Goal: Task Accomplishment & Management: Manage account settings

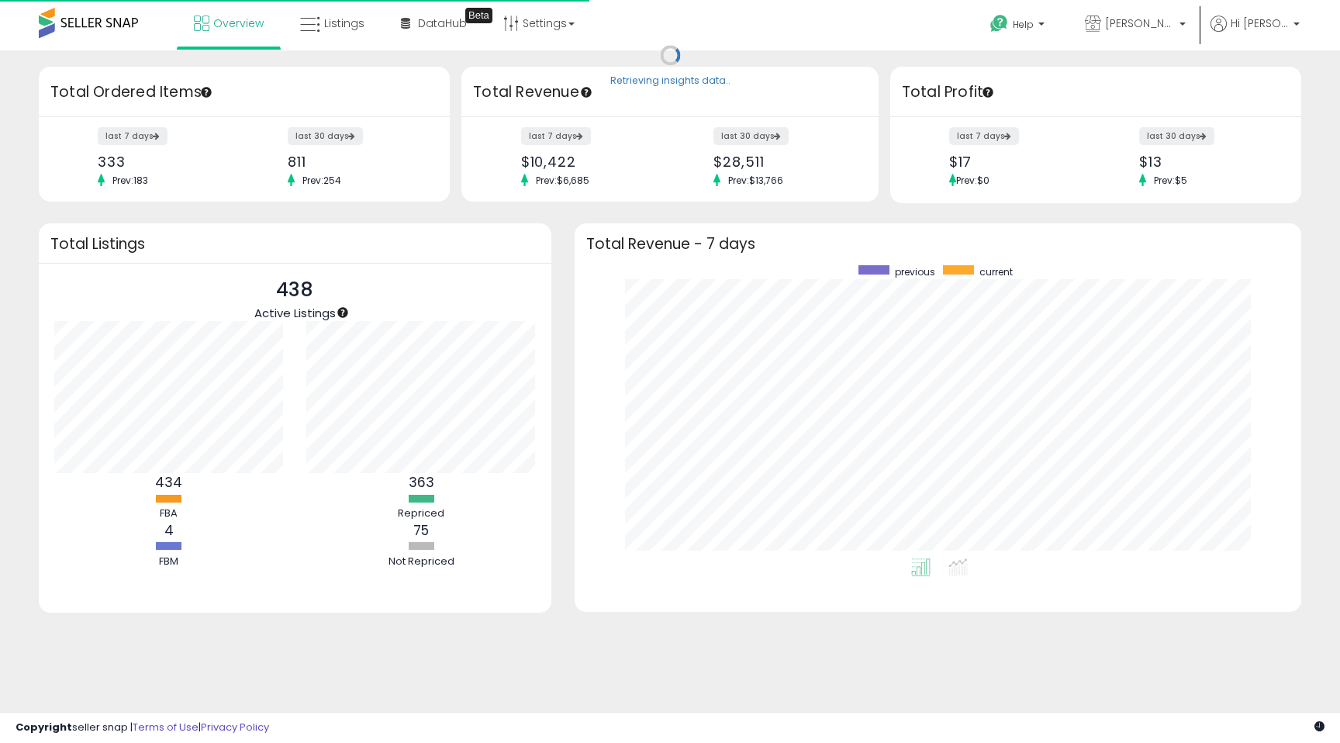
scroll to position [293, 695]
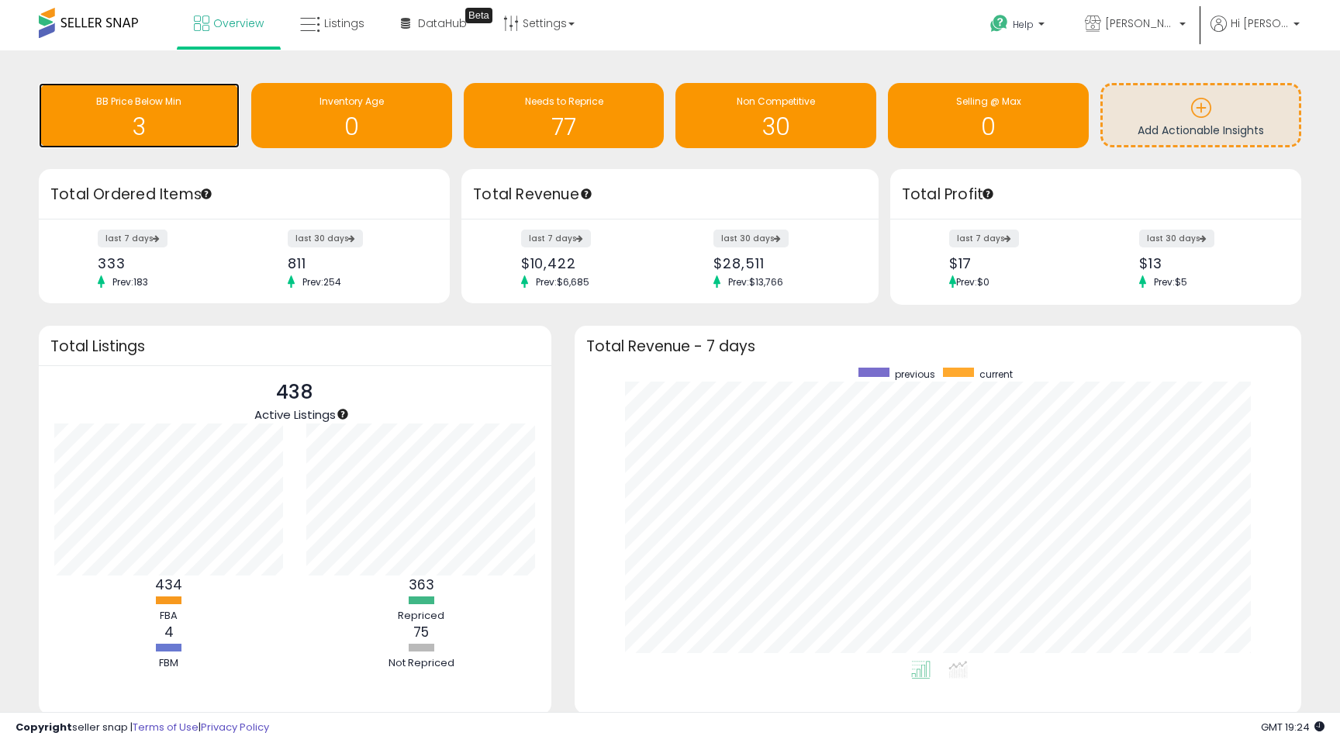
click at [147, 145] on div "BB Price Below Min 3" at bounding box center [139, 115] width 201 height 65
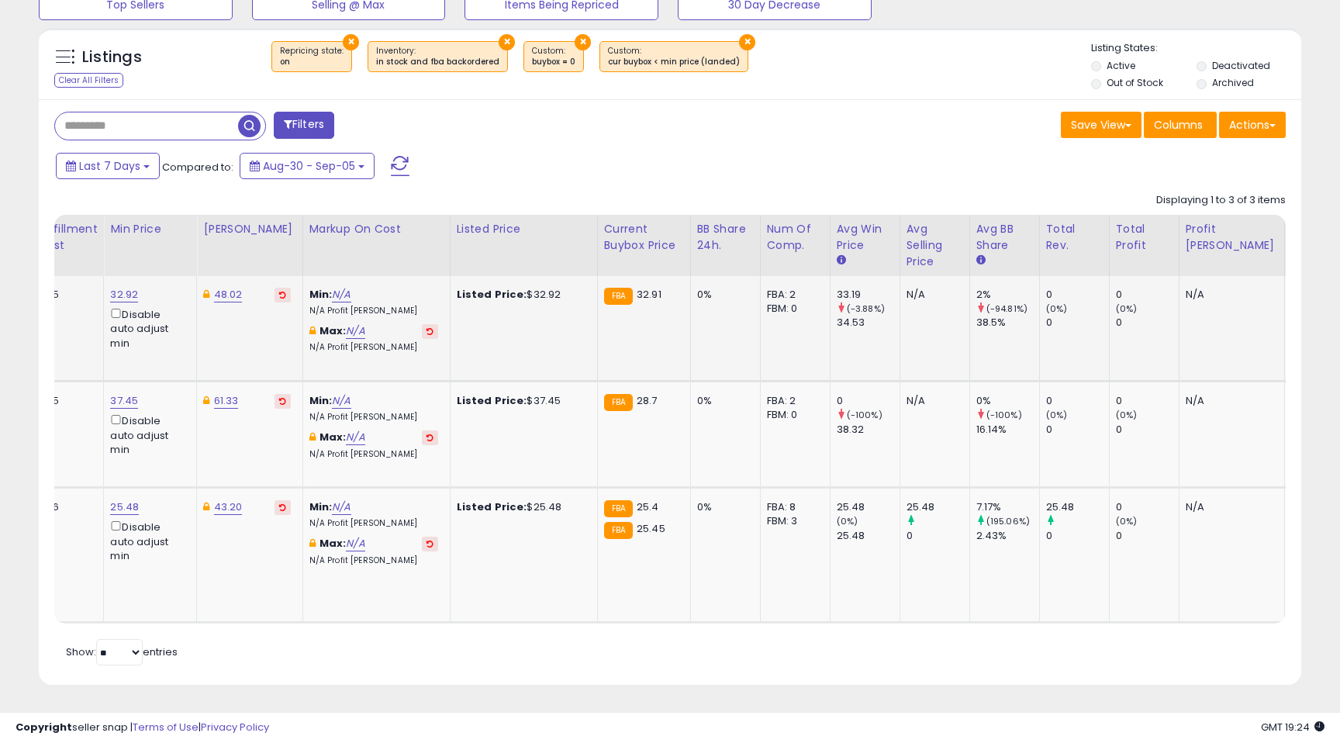
scroll to position [0, 450]
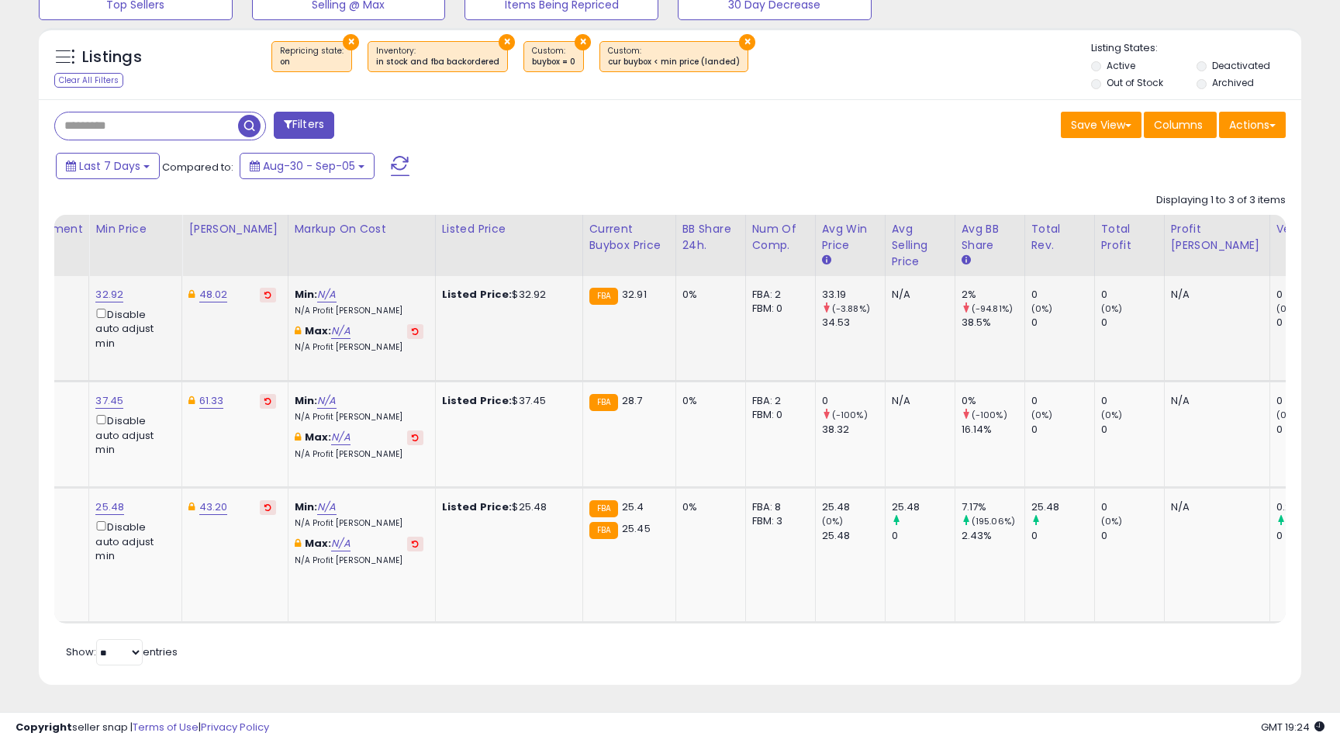
click at [509, 289] on div "Listed Price: $32.92" at bounding box center [506, 295] width 129 height 14
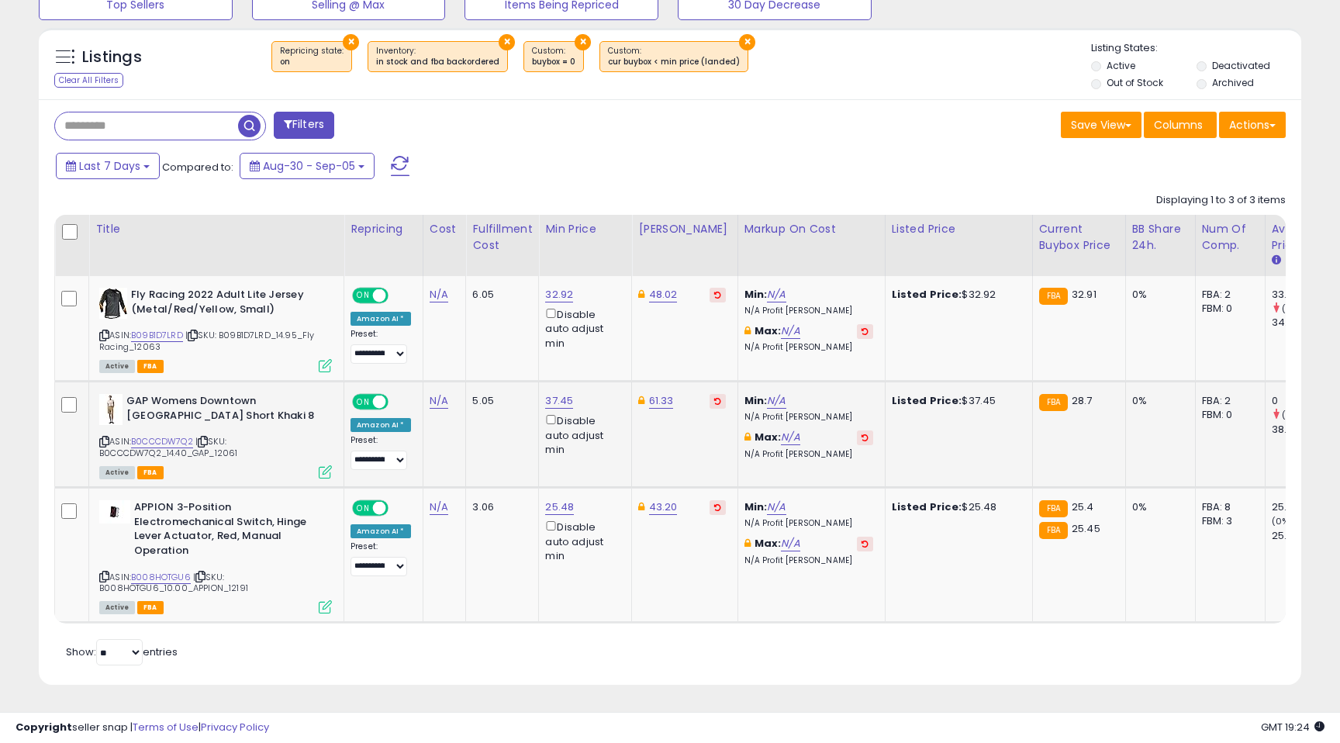
scroll to position [0, 0]
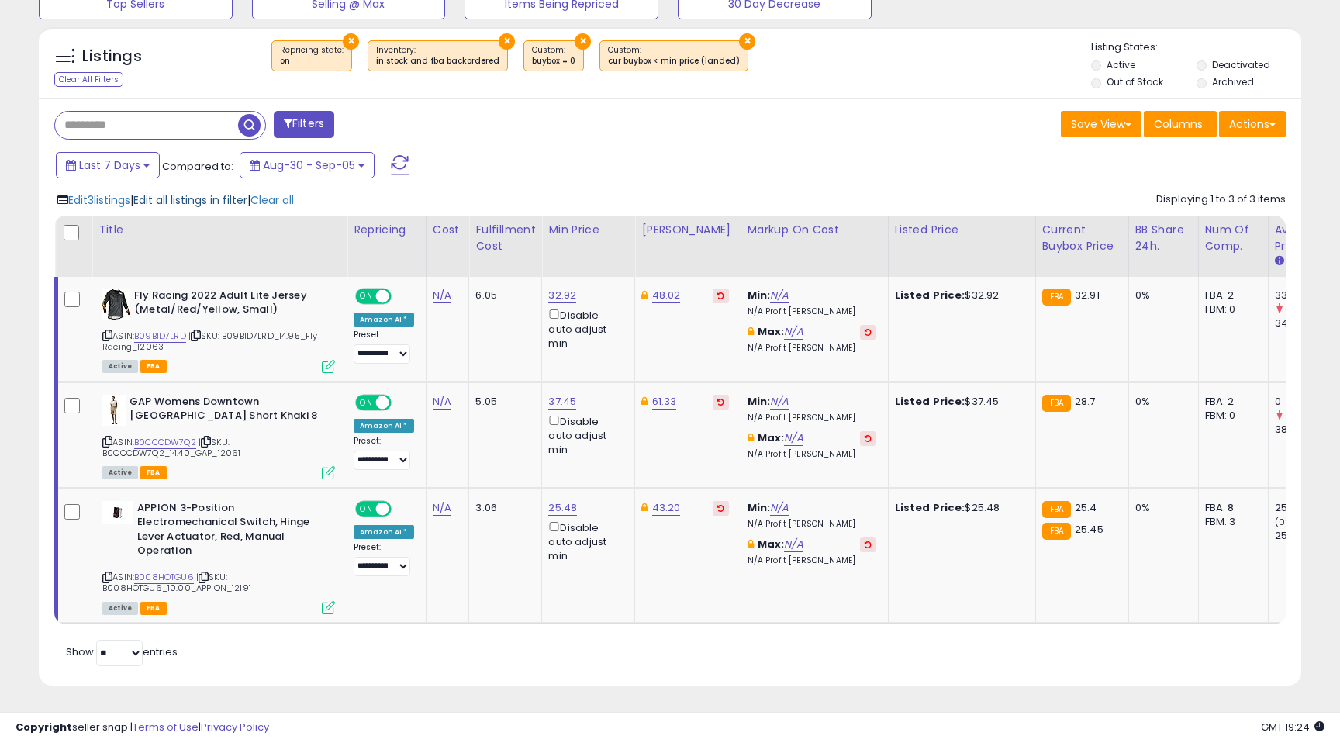
click at [194, 200] on span "Edit all listings in filter" at bounding box center [190, 200] width 114 height 16
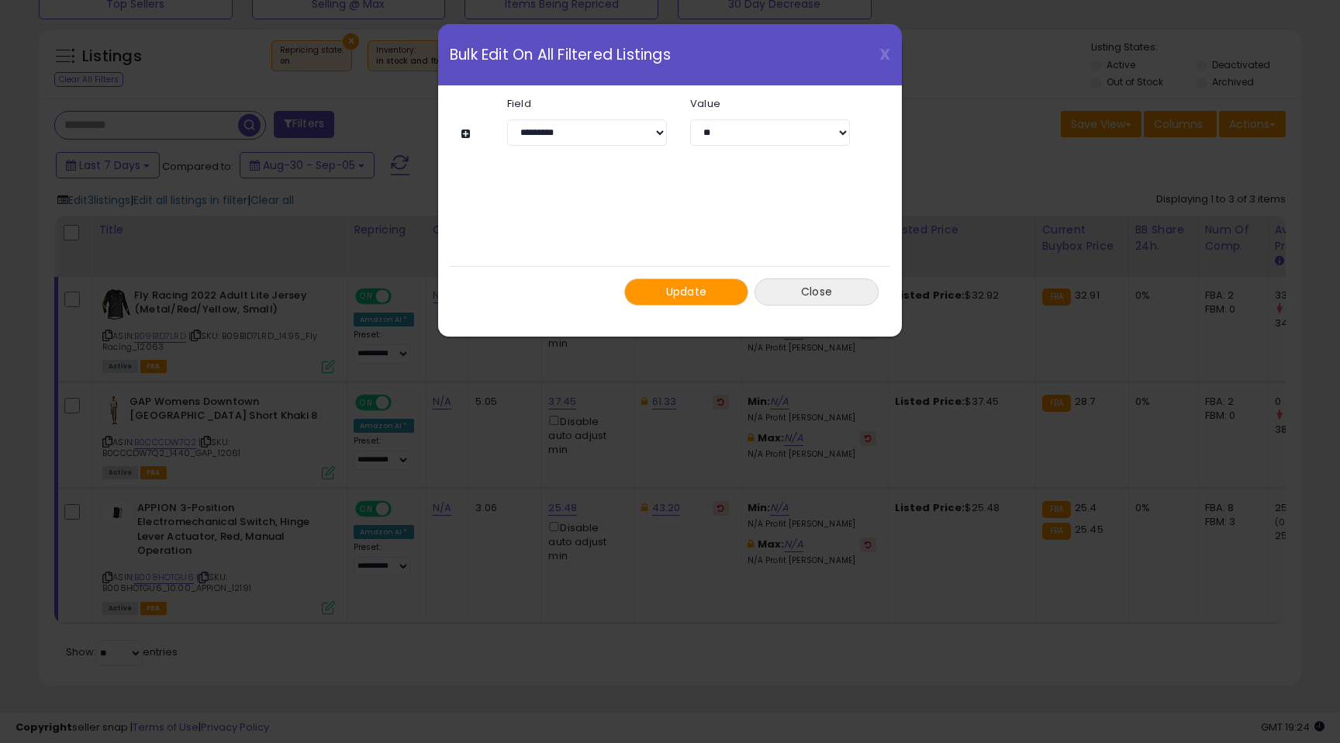
click at [806, 292] on button "Close" at bounding box center [816, 291] width 124 height 27
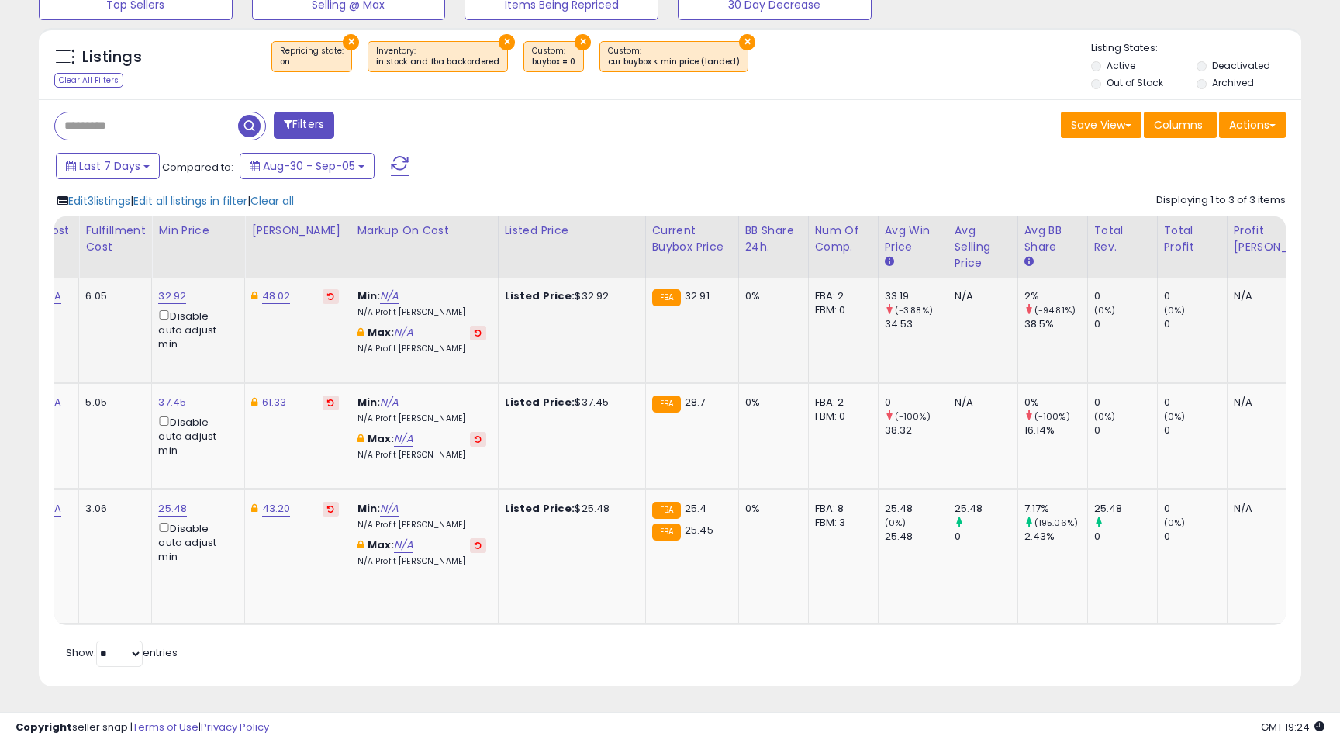
scroll to position [0, 451]
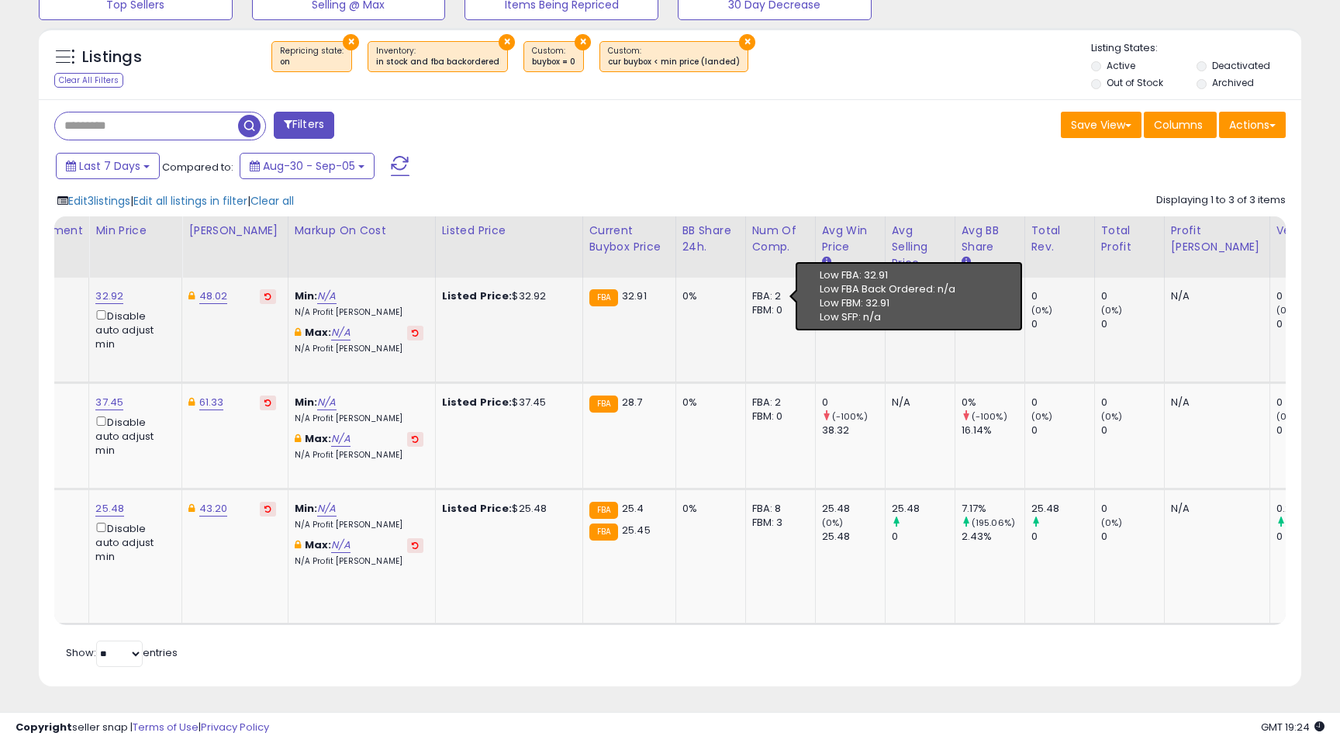
click at [752, 298] on div "FBA: 2" at bounding box center [777, 296] width 51 height 14
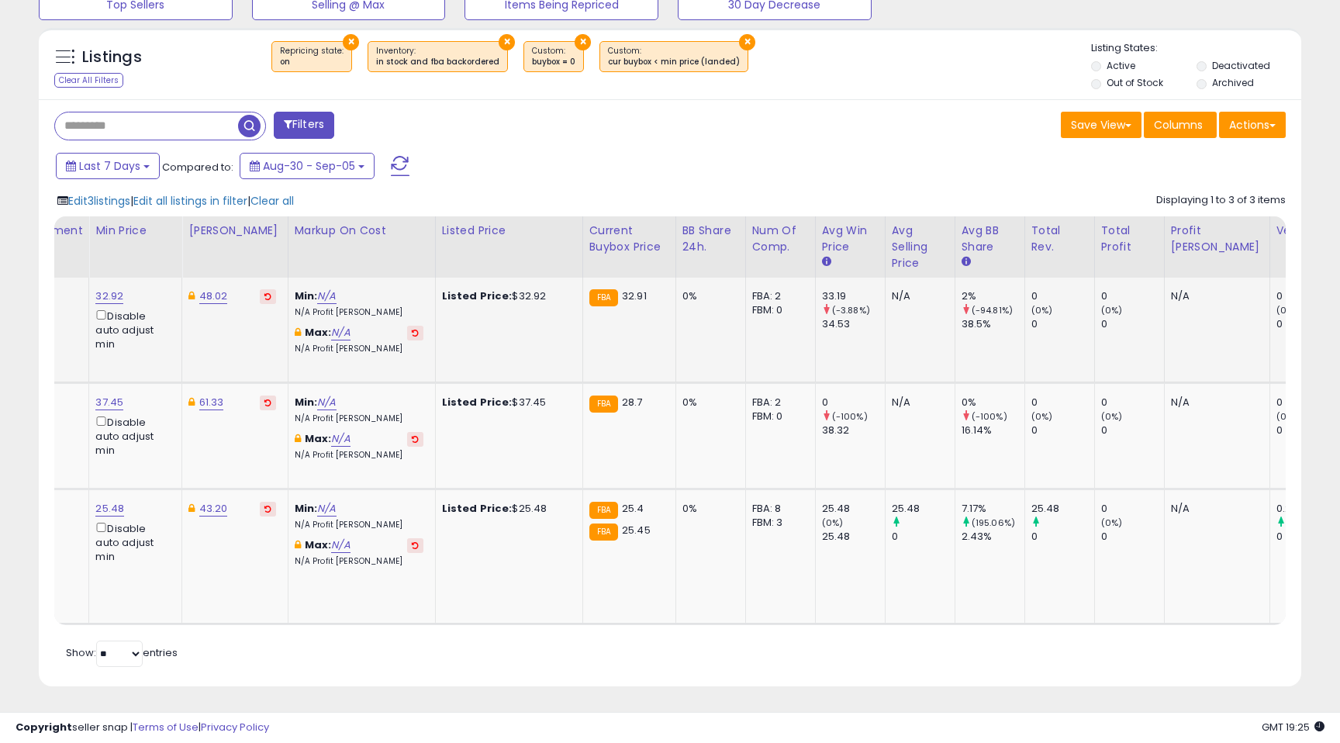
click at [501, 297] on div "Listed Price: $32.92" at bounding box center [506, 296] width 129 height 14
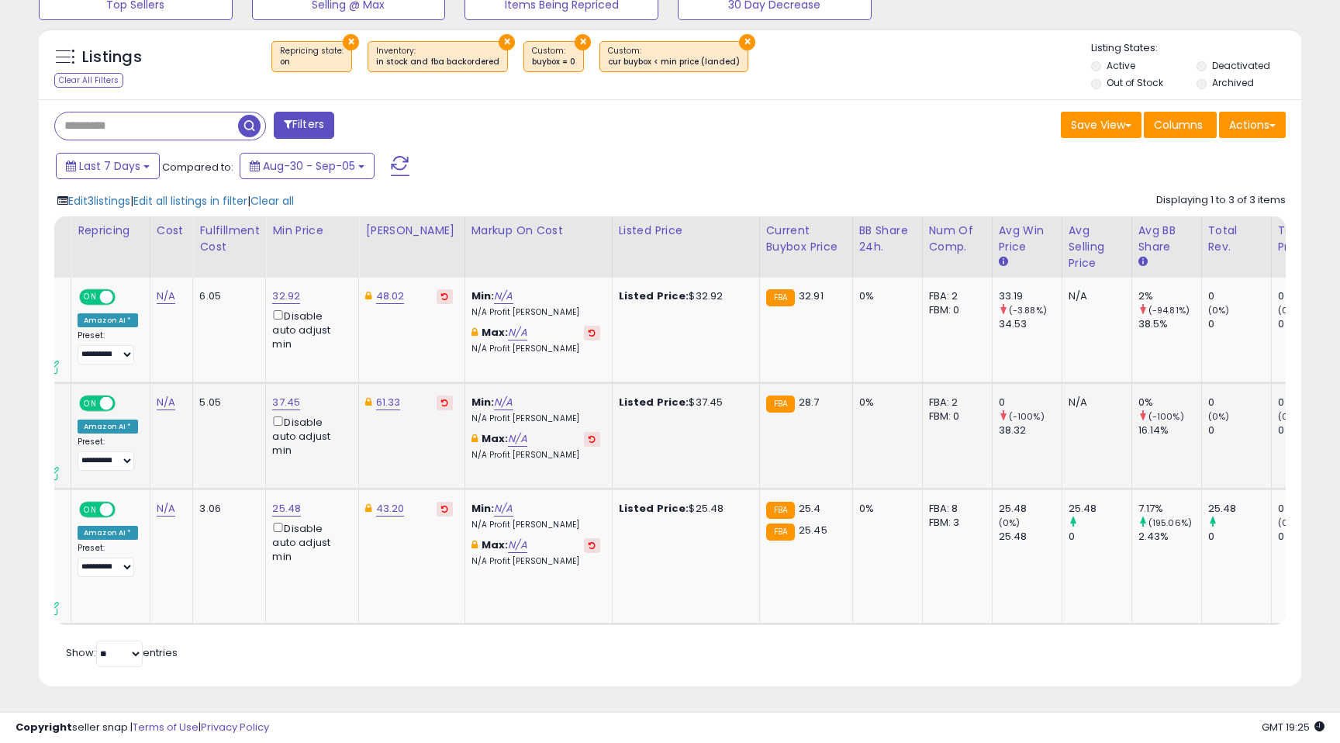
scroll to position [0, 233]
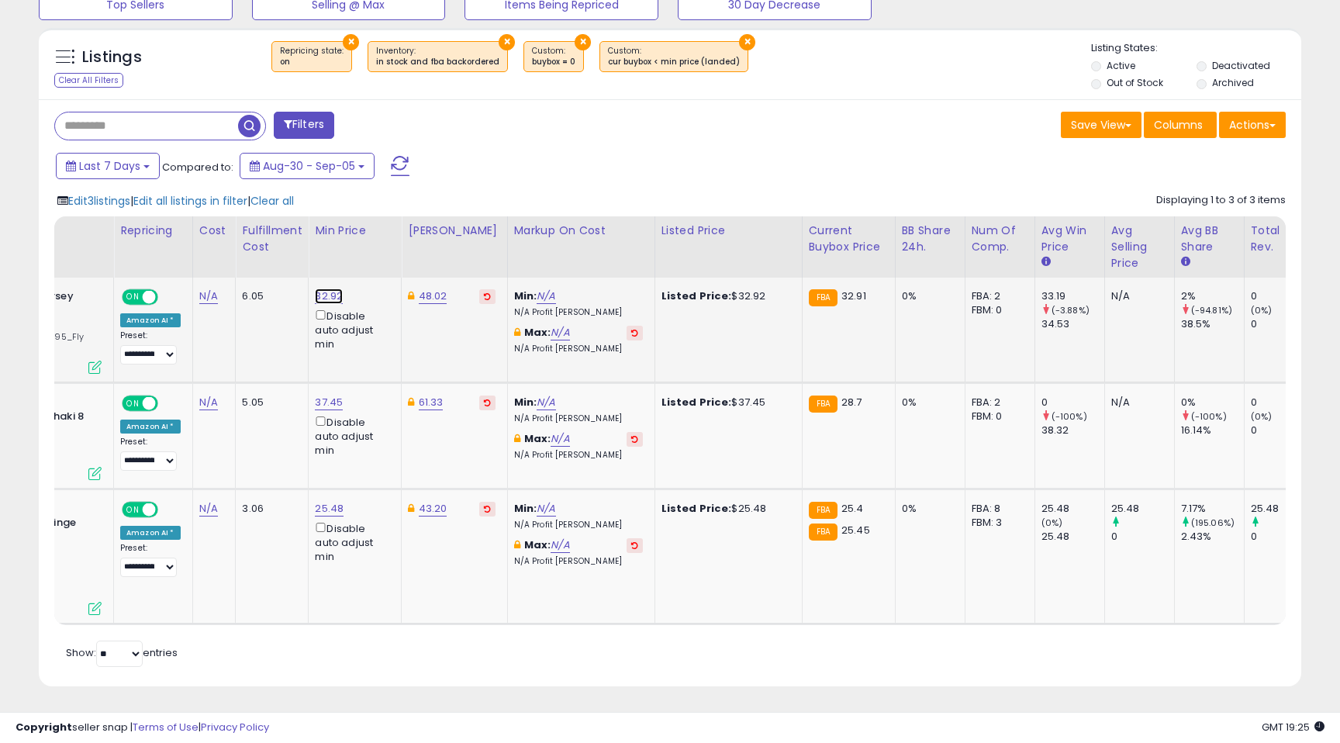
click at [327, 298] on link "32.92" at bounding box center [329, 296] width 28 height 16
type input "**"
click button "submit" at bounding box center [372, 241] width 26 height 23
click at [330, 405] on link "37.45" at bounding box center [329, 403] width 28 height 16
drag, startPoint x: 278, startPoint y: 354, endPoint x: 183, endPoint y: 350, distance: 95.4
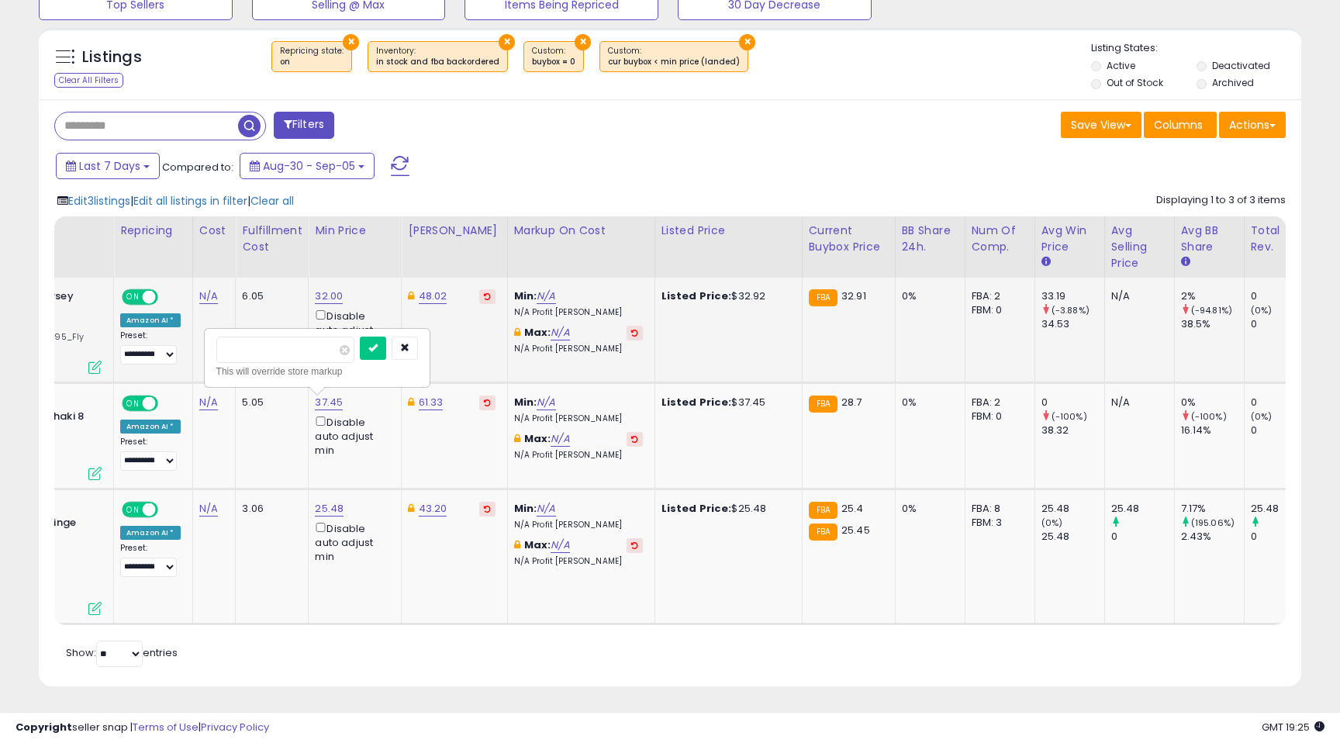
click at [183, 350] on tbody "**********" at bounding box center [691, 451] width 1736 height 347
type input "**"
click at [378, 352] on icon "submit" at bounding box center [372, 347] width 9 height 9
click at [329, 512] on link "25.48" at bounding box center [329, 509] width 29 height 16
drag, startPoint x: 196, startPoint y: 454, endPoint x: 188, endPoint y: 454, distance: 7.8
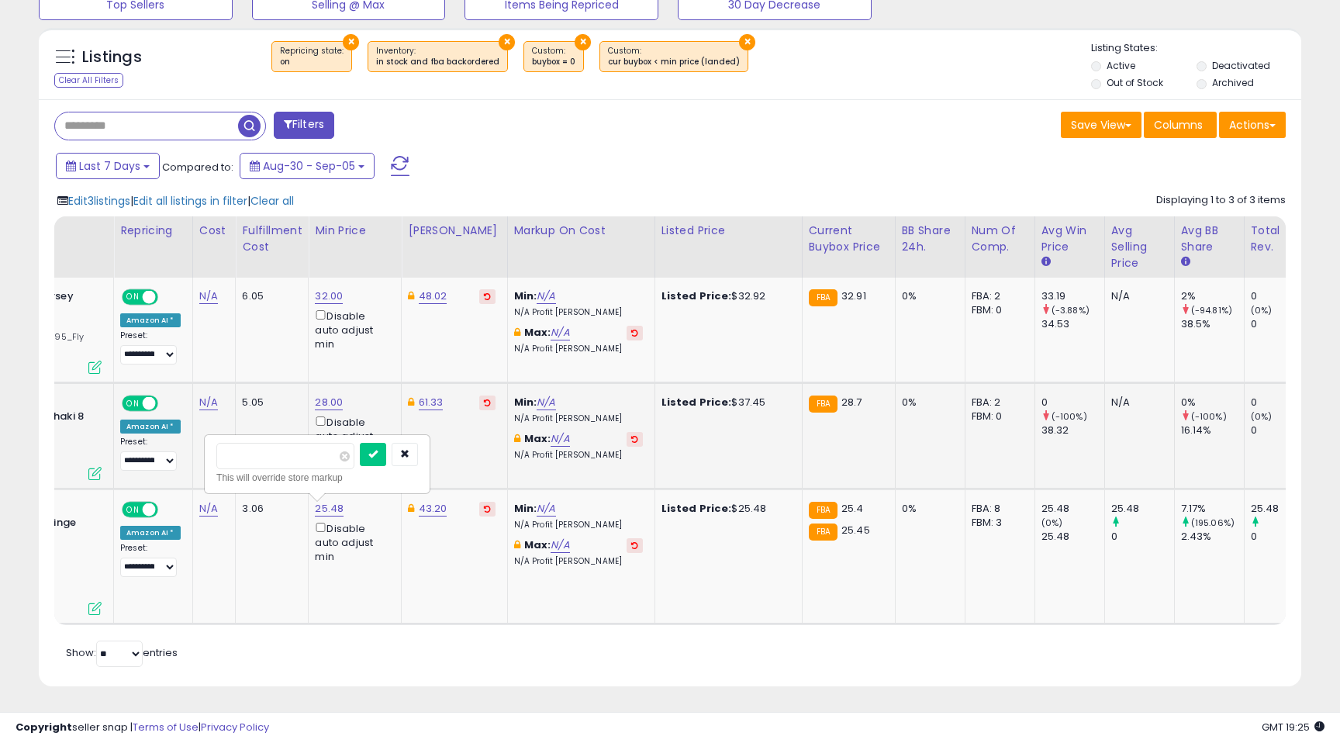
click at [188, 454] on tbody "**********" at bounding box center [691, 451] width 1736 height 347
type input "**"
click at [378, 457] on icon "submit" at bounding box center [372, 453] width 9 height 9
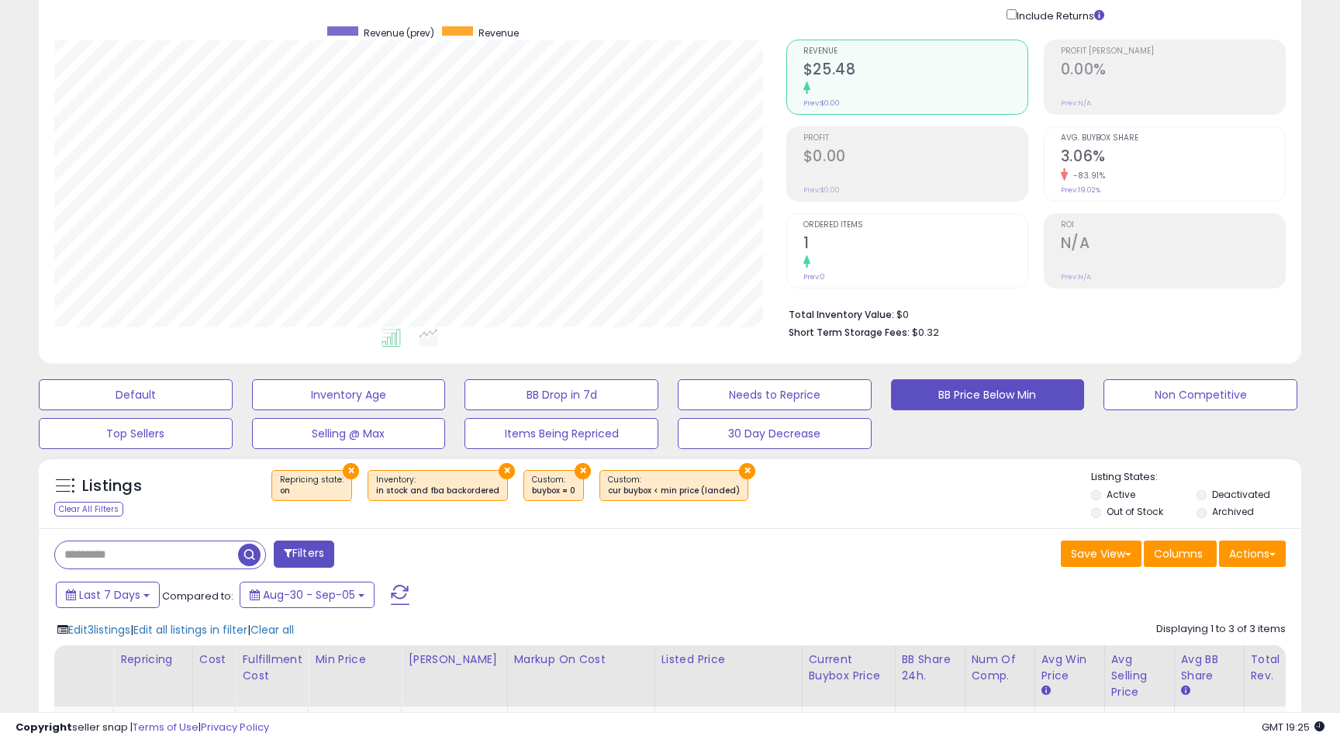
scroll to position [0, 0]
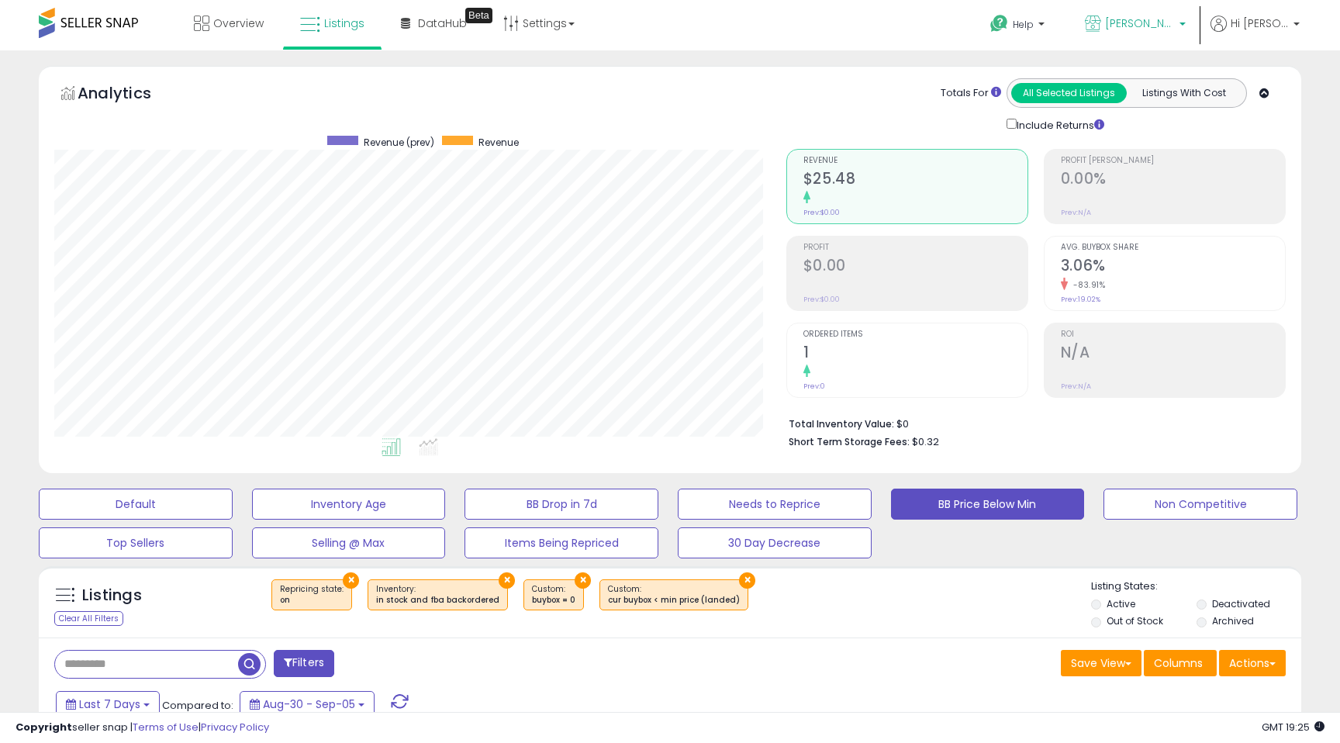
click at [1165, 25] on span "Shri Akshaya" at bounding box center [1140, 24] width 70 height 16
click at [198, 26] on icon at bounding box center [202, 24] width 16 height 16
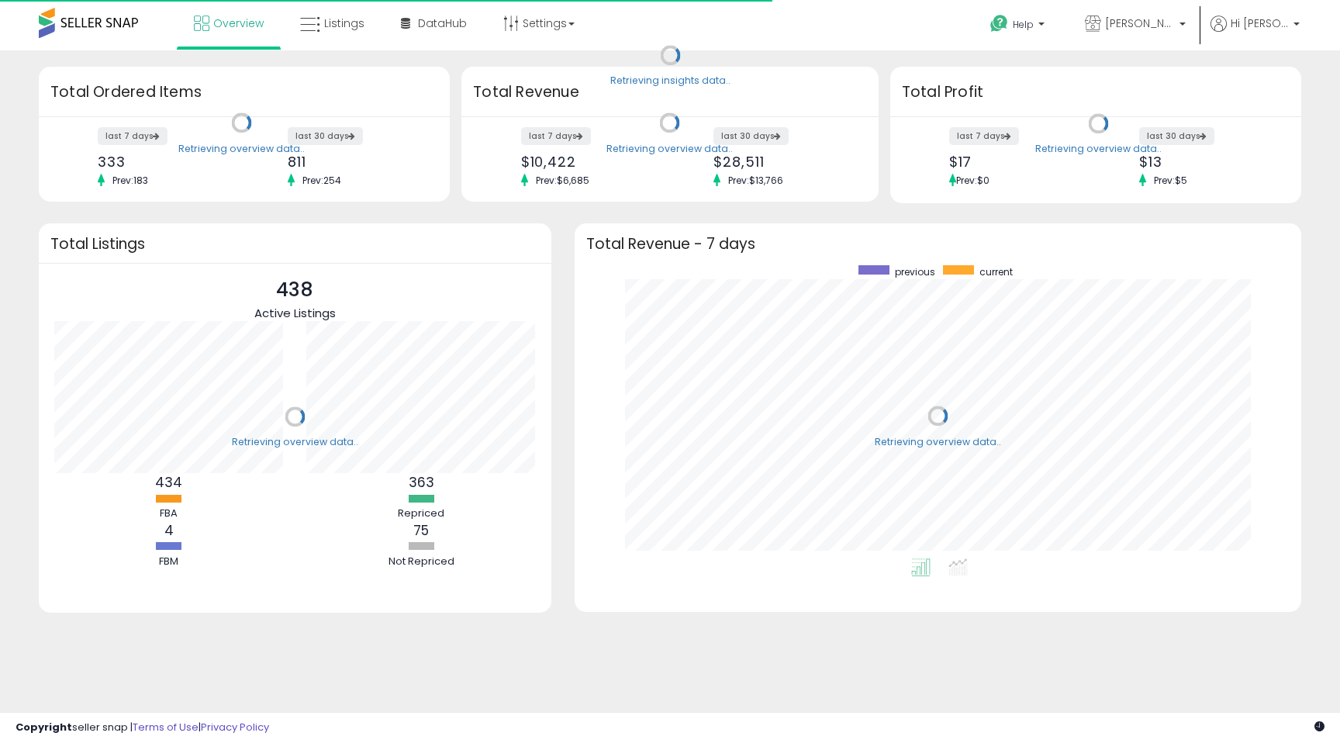
scroll to position [293, 695]
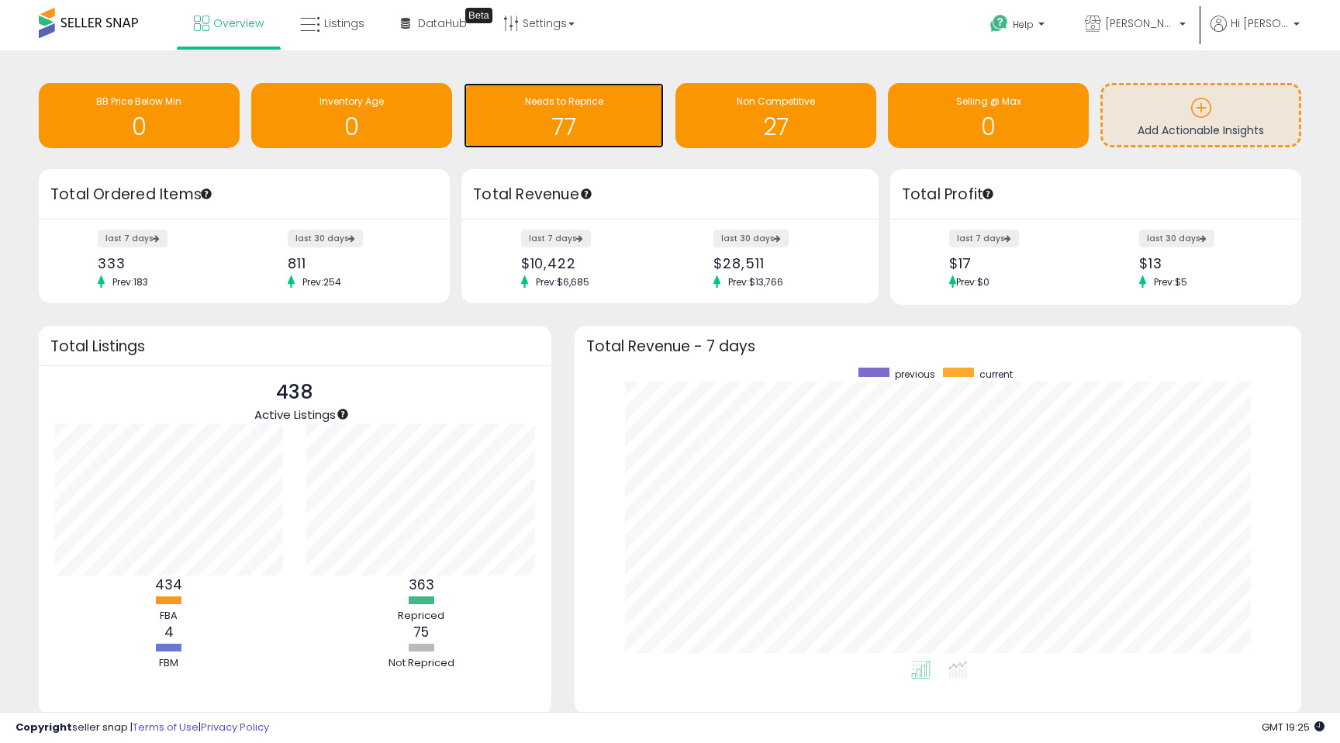
click at [564, 126] on h1 "77" at bounding box center [563, 127] width 185 height 26
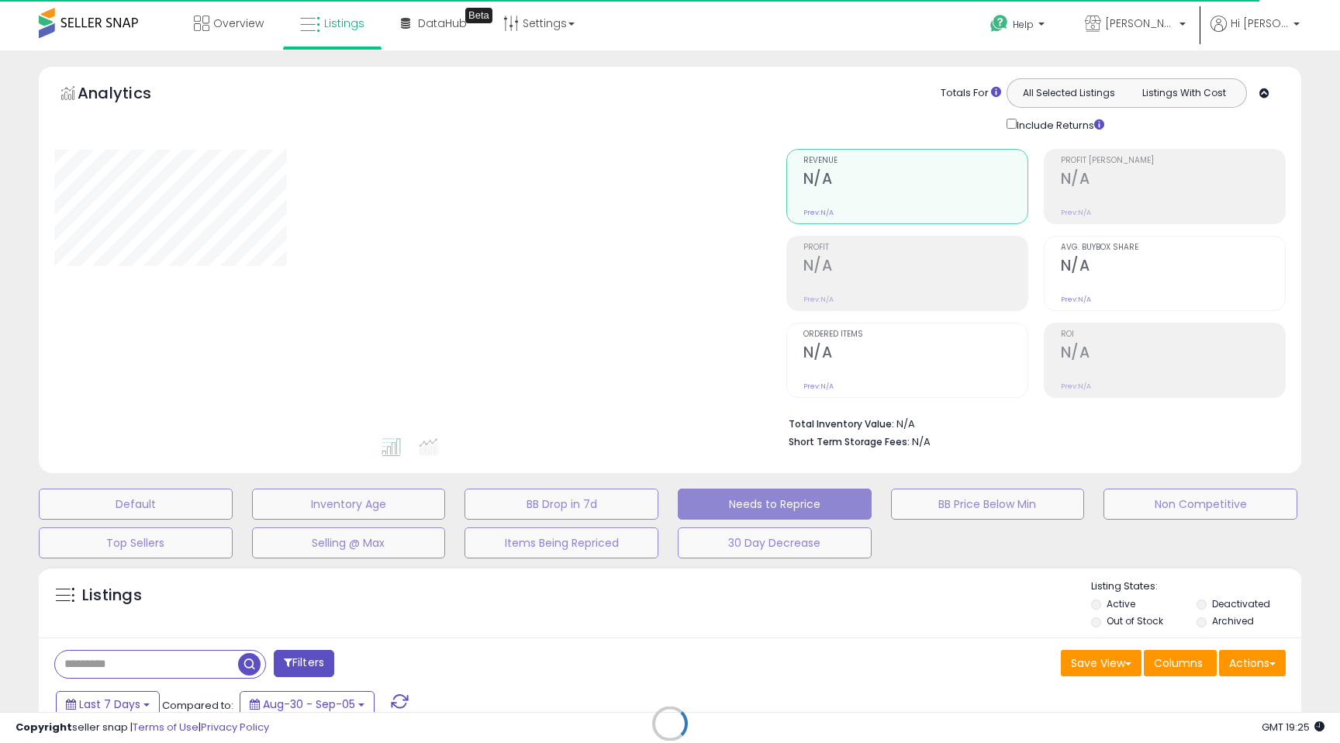
select select "**"
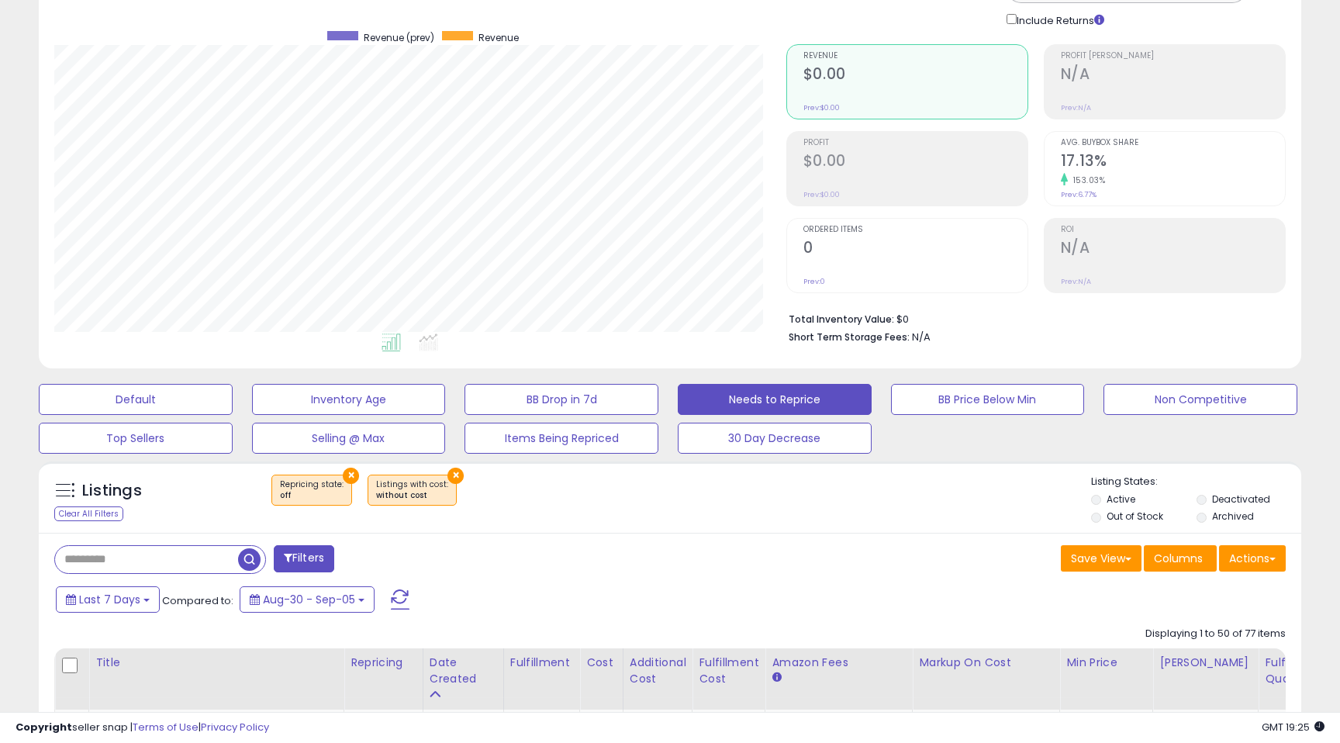
scroll to position [226, 0]
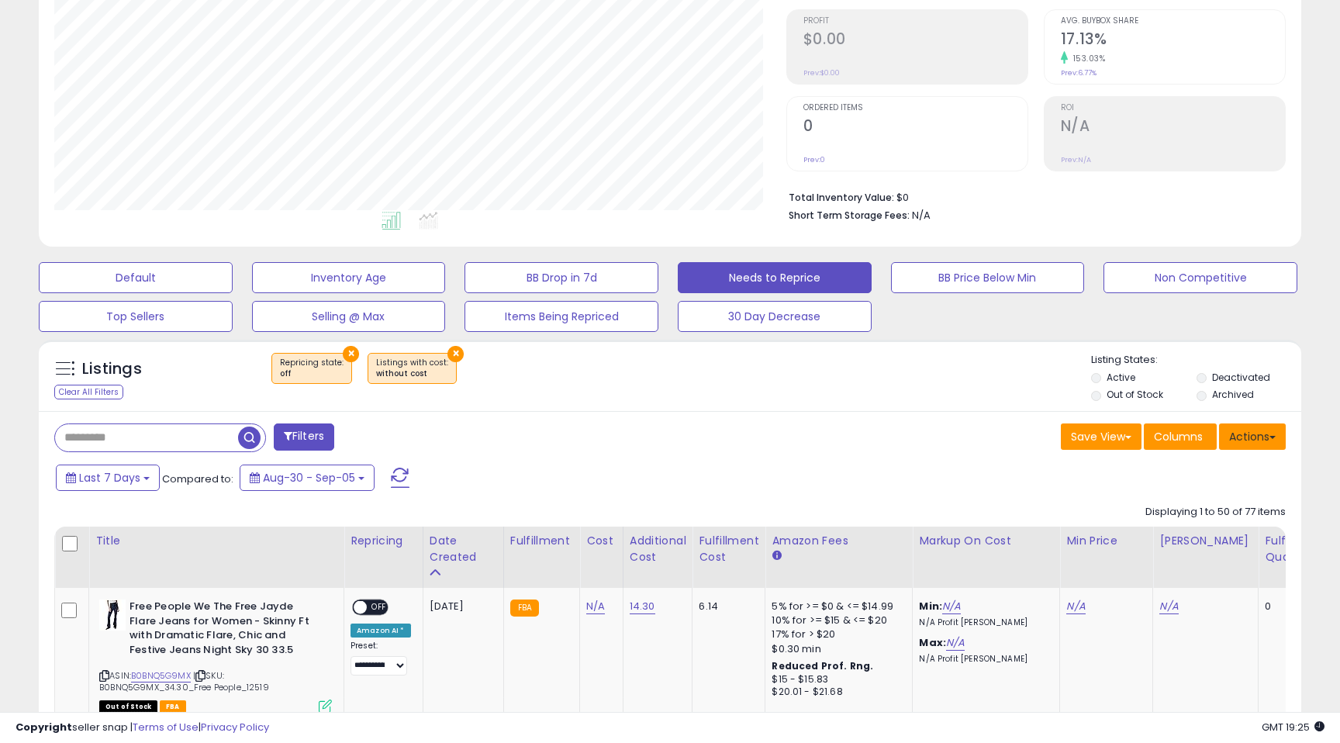
click at [1267, 439] on button "Actions" at bounding box center [1252, 436] width 67 height 26
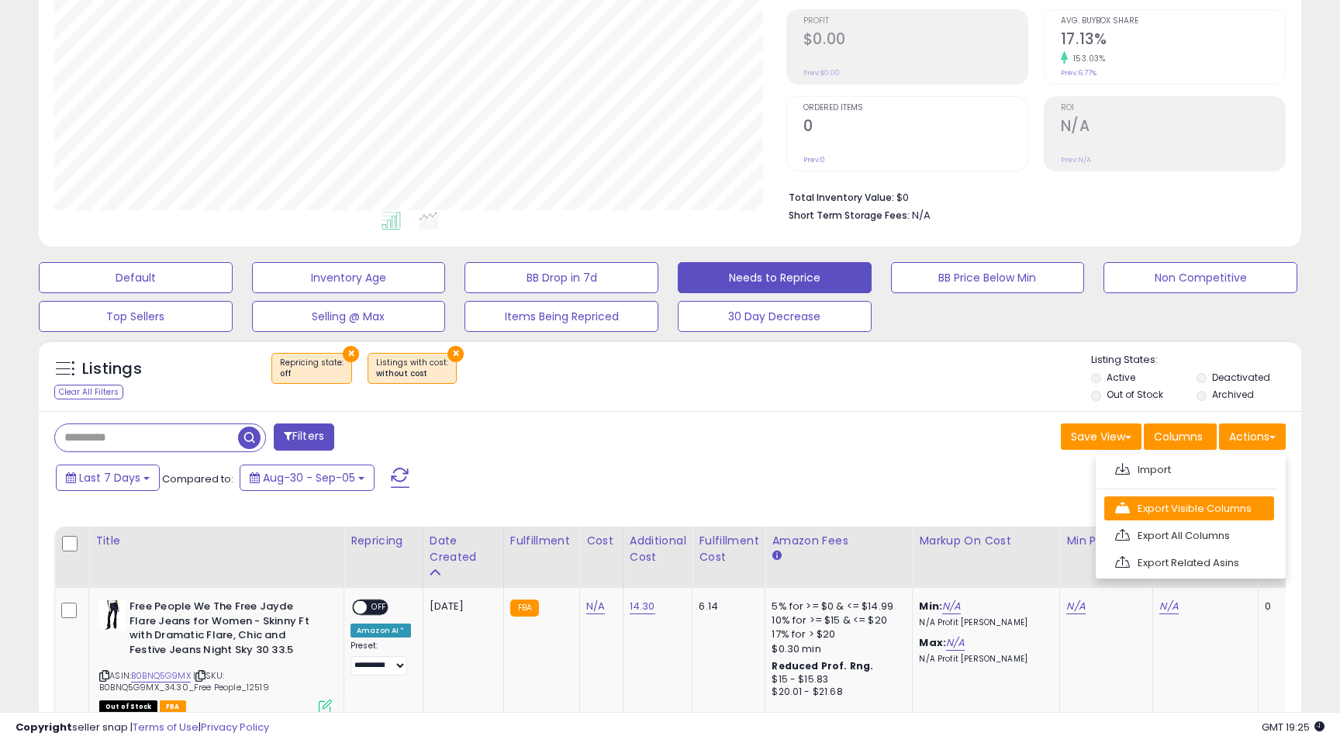
click at [1217, 499] on link "Export Visible Columns" at bounding box center [1189, 508] width 170 height 24
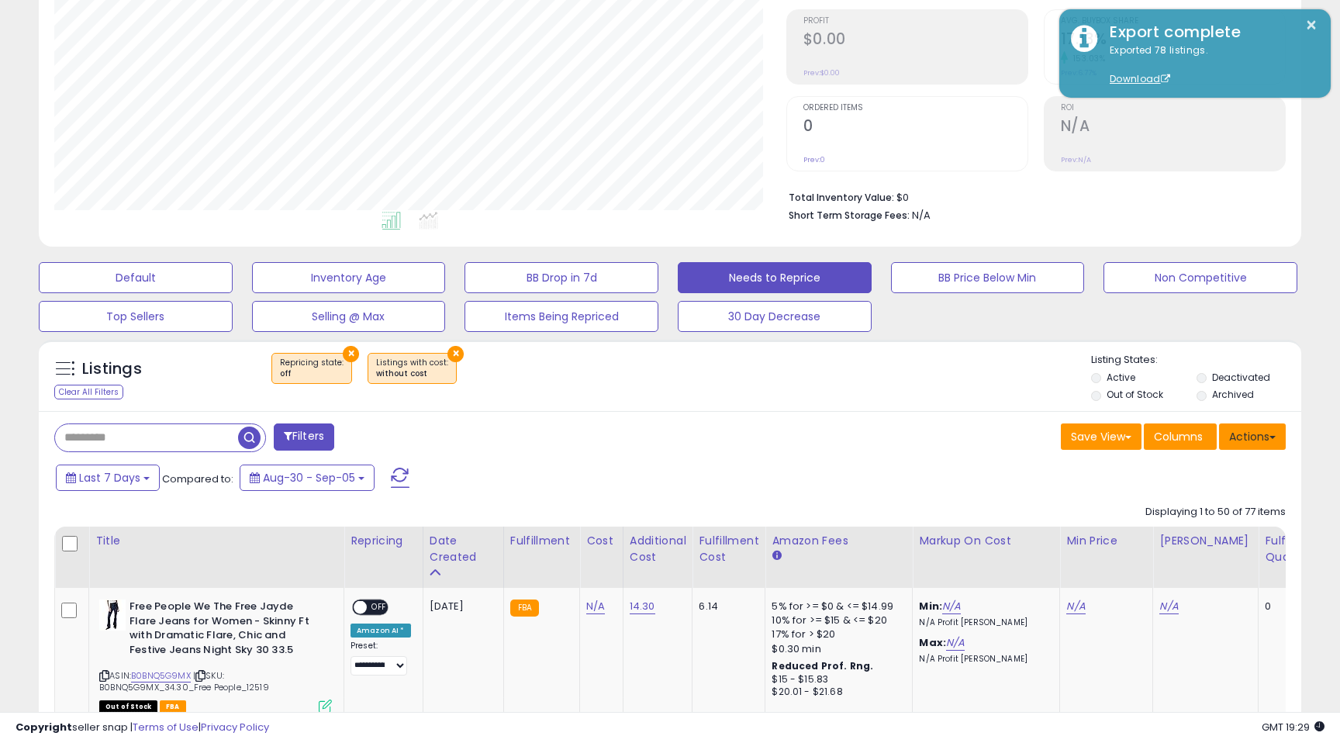
click at [1269, 437] on span at bounding box center [1272, 437] width 6 height 3
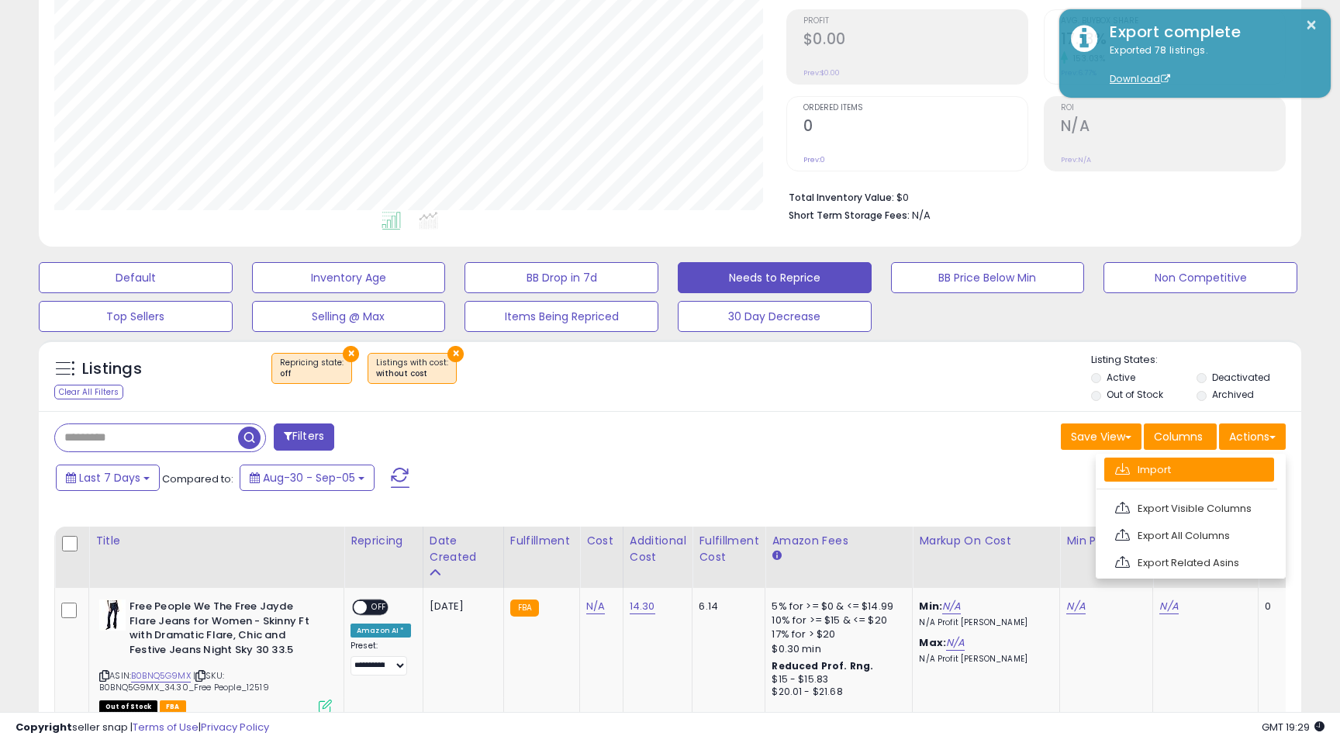
click at [1192, 471] on link "Import" at bounding box center [1189, 469] width 170 height 24
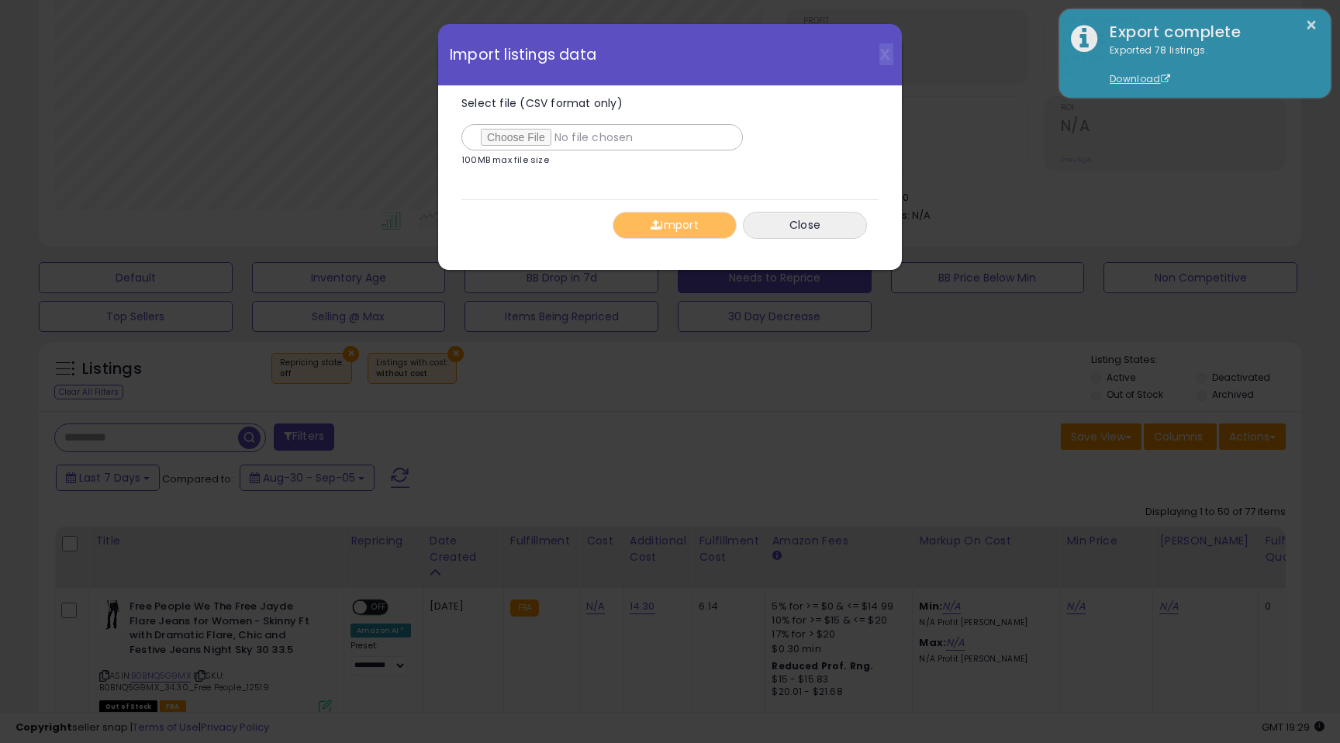
click at [1192, 471] on div "X Close Import listings data Select file (CSV format only) 100MB max file size …" at bounding box center [670, 371] width 1340 height 743
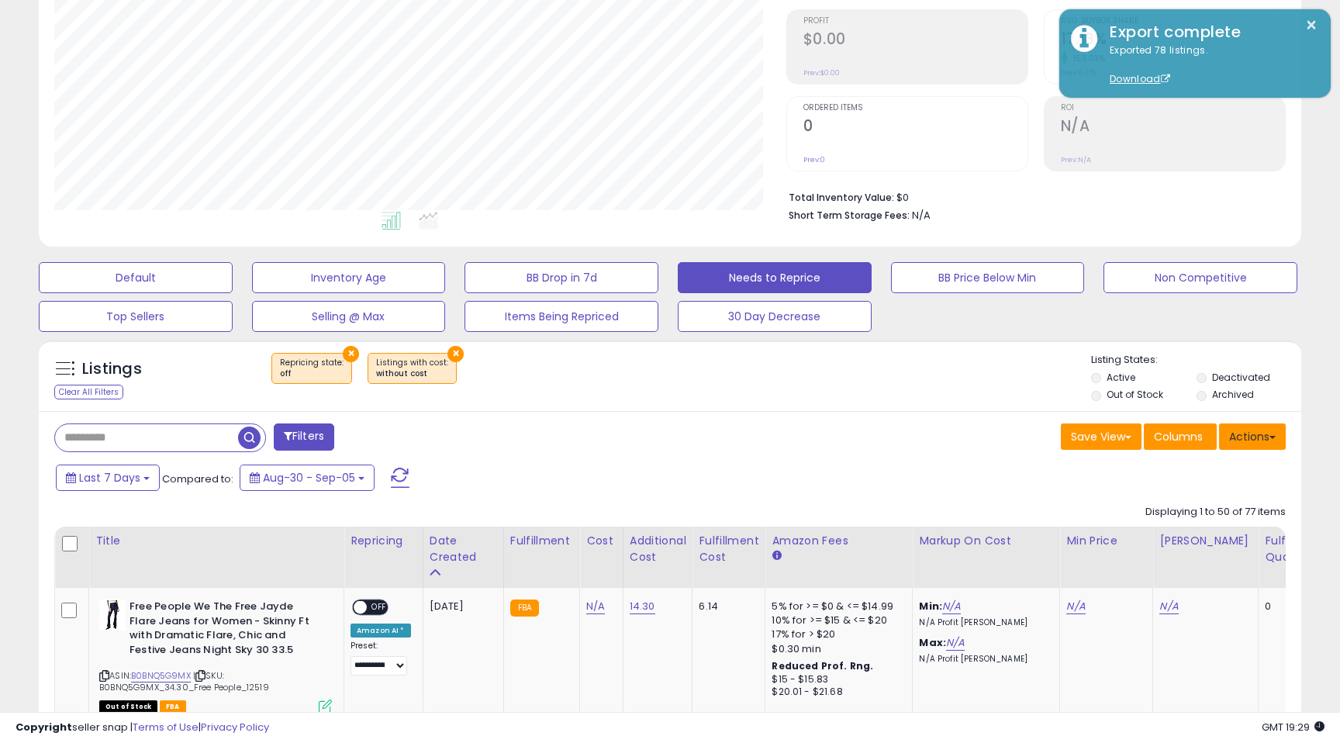
click at [1262, 436] on button "Actions" at bounding box center [1252, 436] width 67 height 26
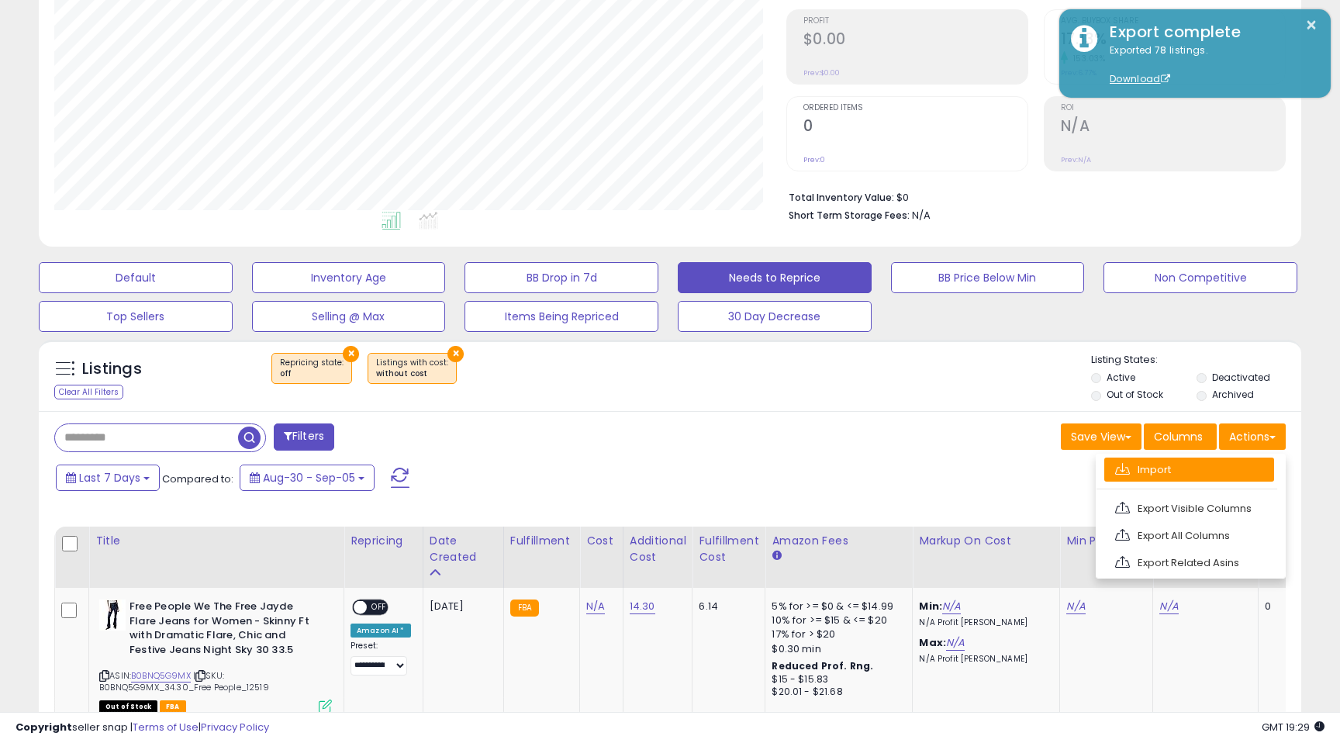
click at [1182, 474] on link "Import" at bounding box center [1189, 469] width 170 height 24
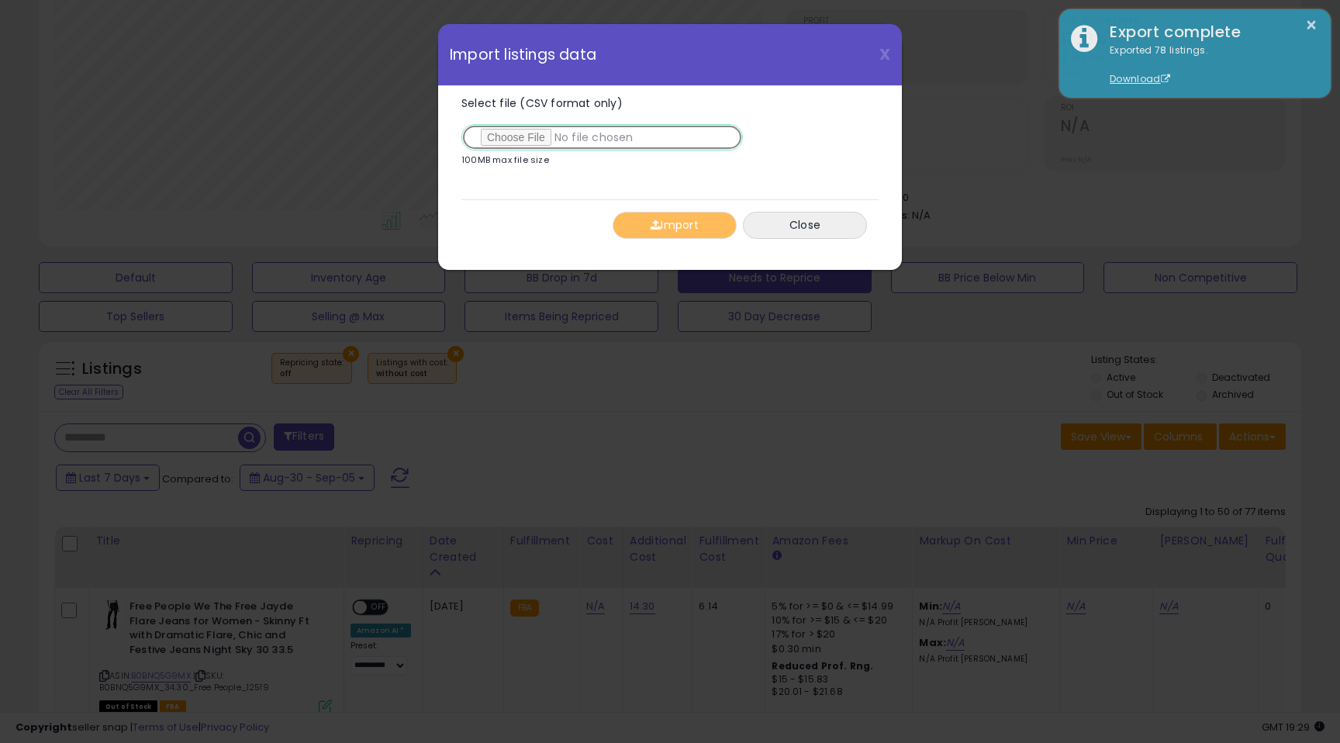
click at [509, 137] on input "Select file (CSV format only)" at bounding box center [601, 137] width 281 height 26
type input "**********"
click at [654, 223] on span "button" at bounding box center [655, 224] width 10 height 11
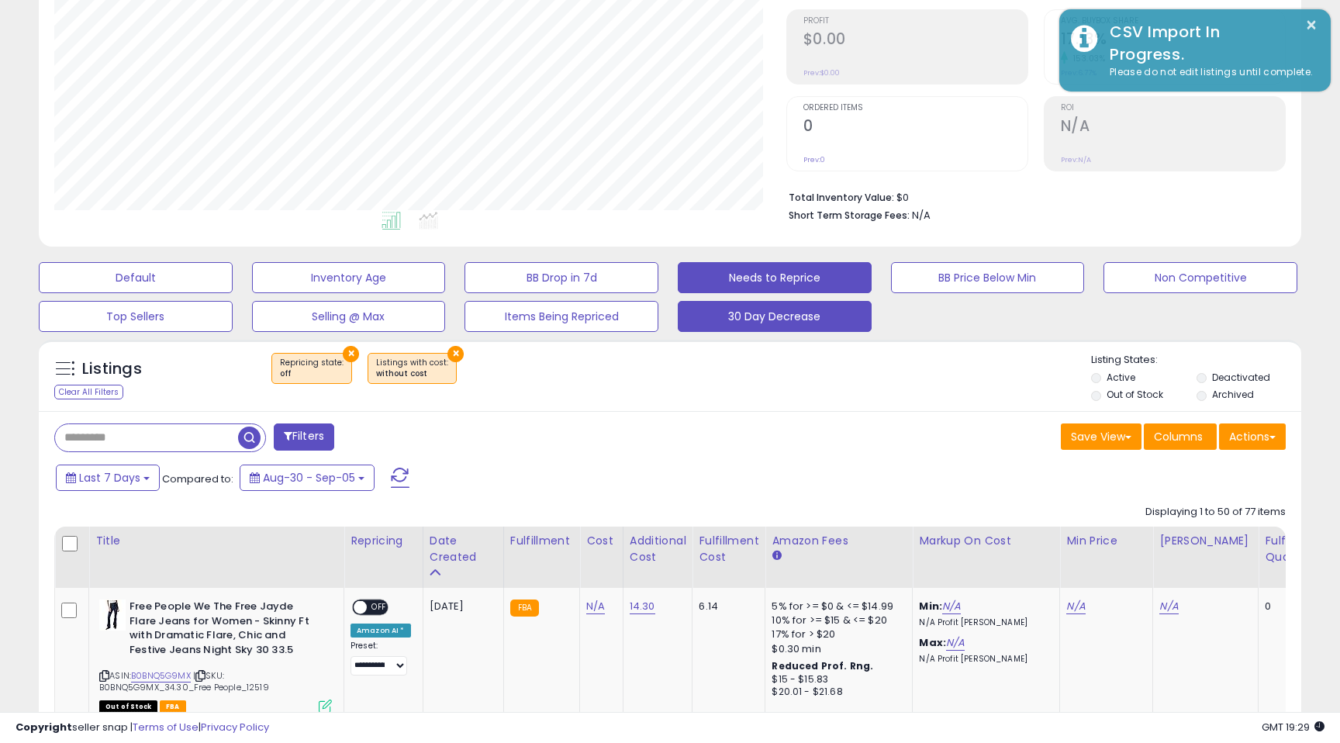
scroll to position [0, 0]
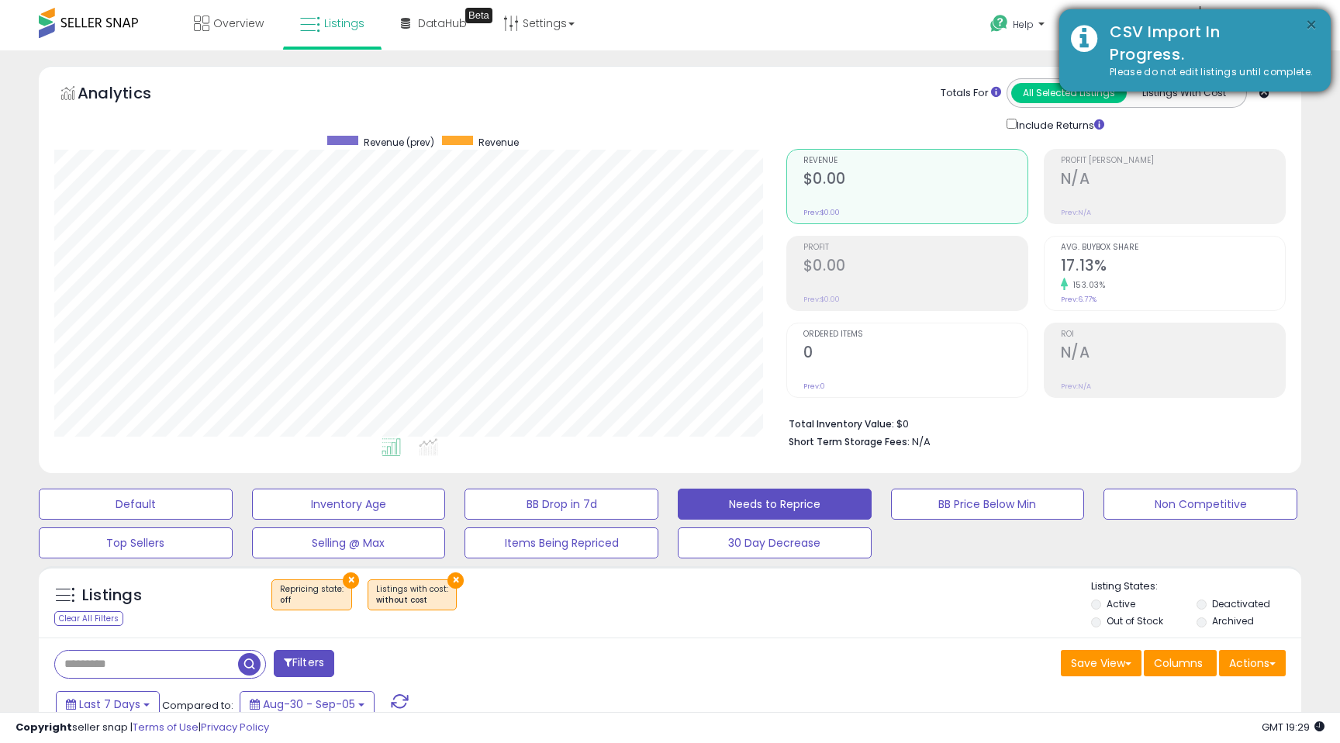
click at [1311, 26] on button "×" at bounding box center [1311, 25] width 12 height 19
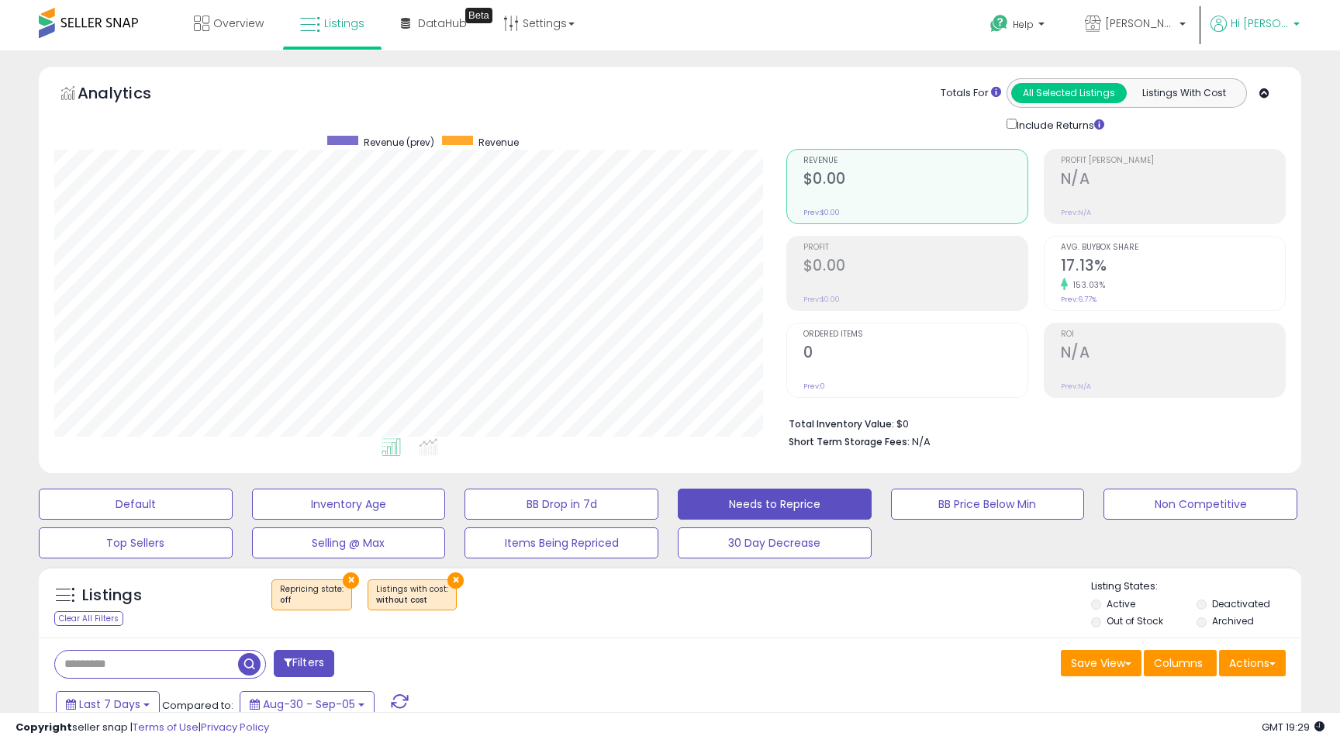
click at [1259, 24] on span "Hi [PERSON_NAME]" at bounding box center [1259, 24] width 58 height 16
click at [1259, 26] on span "Hi [PERSON_NAME]" at bounding box center [1259, 24] width 58 height 16
click at [1279, 84] on link "Account" at bounding box center [1264, 82] width 41 height 15
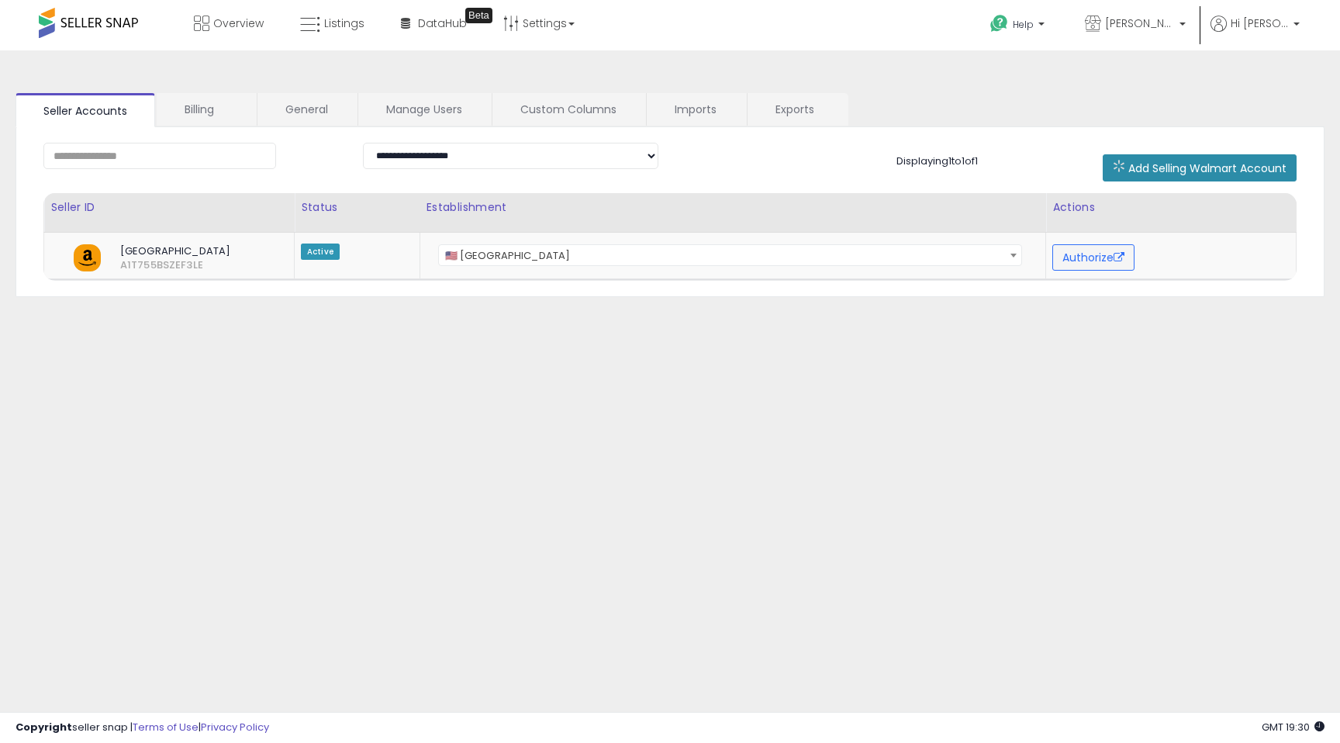
click at [1188, 171] on span "Add Selling Walmart Account" at bounding box center [1207, 168] width 158 height 16
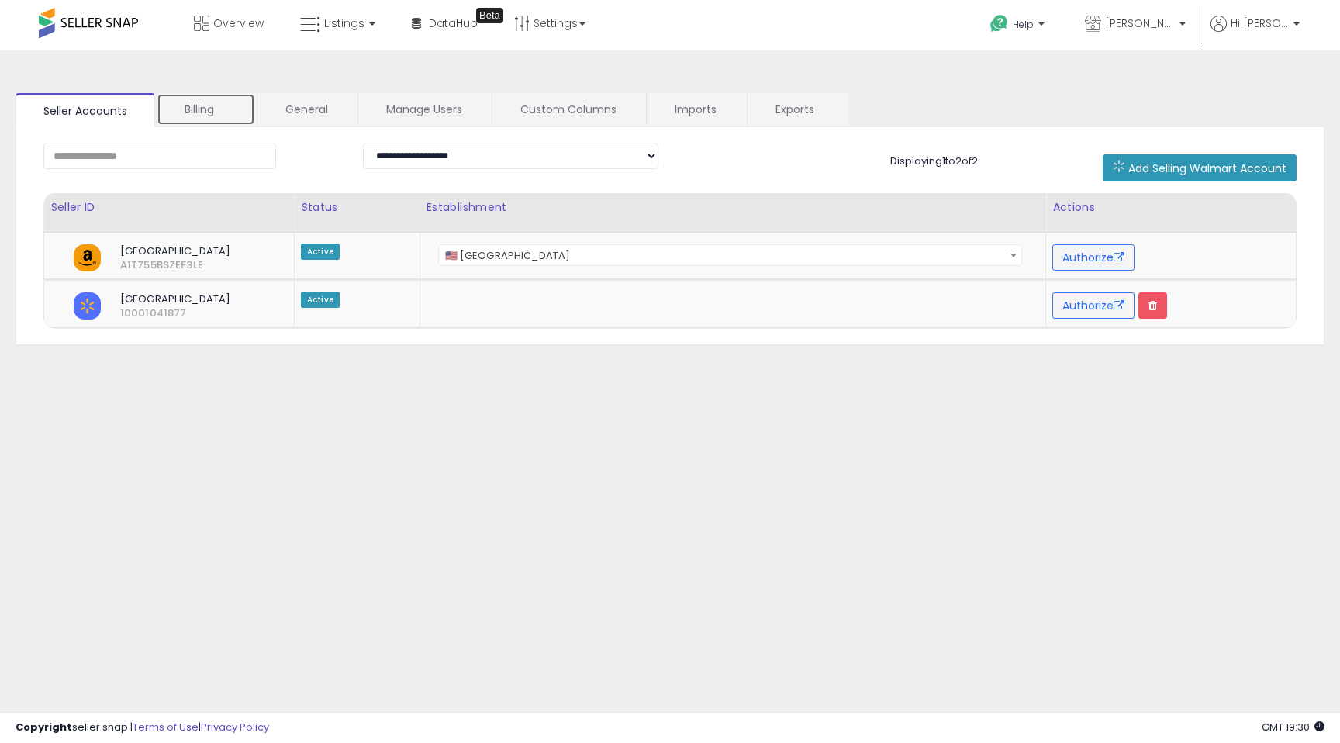
click at [211, 110] on link "Billing" at bounding box center [206, 109] width 98 height 33
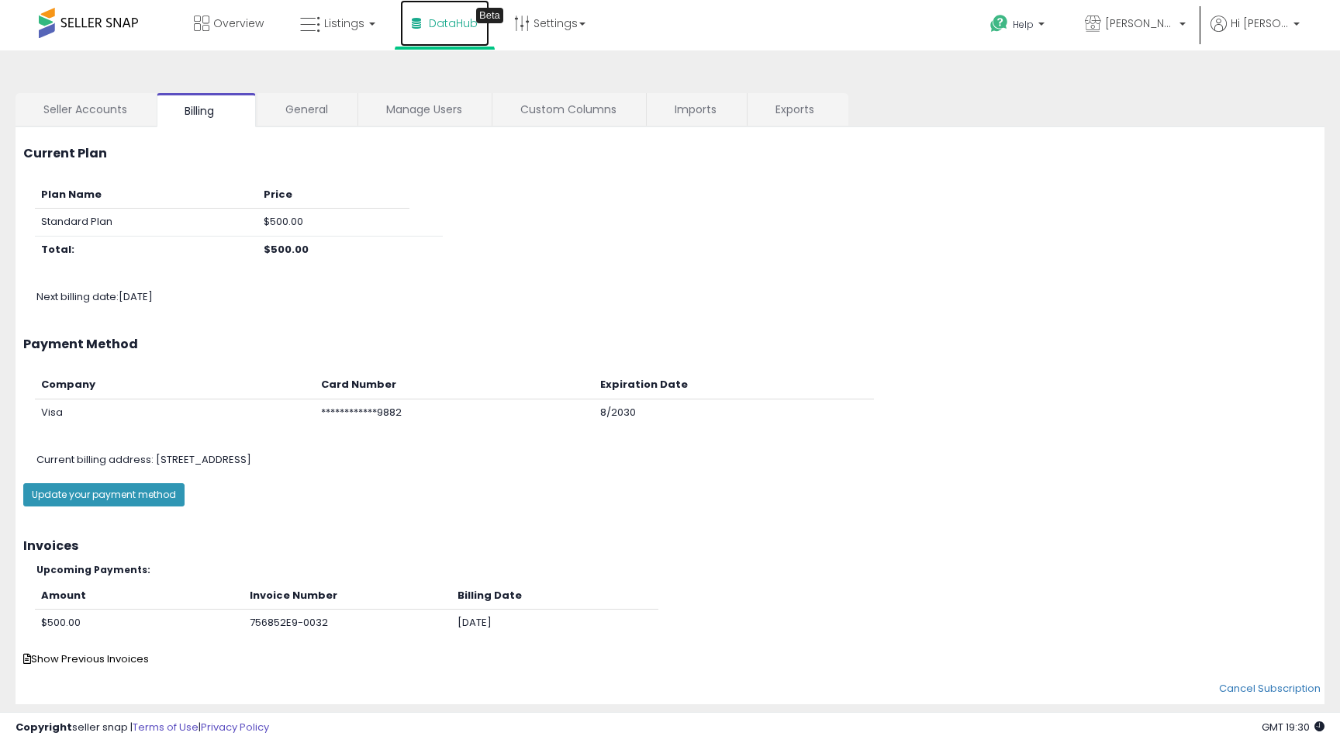
click at [429, 24] on span "DataHub" at bounding box center [453, 24] width 49 height 16
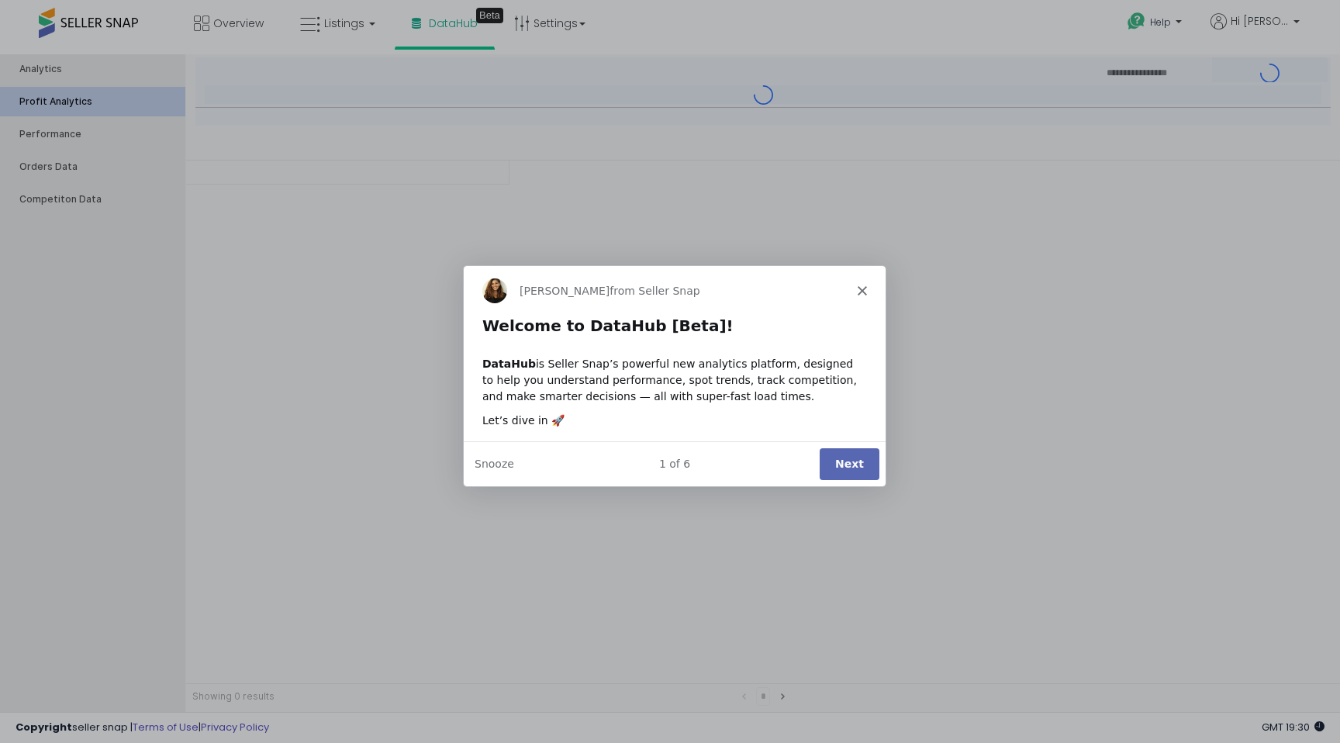
type input "***"
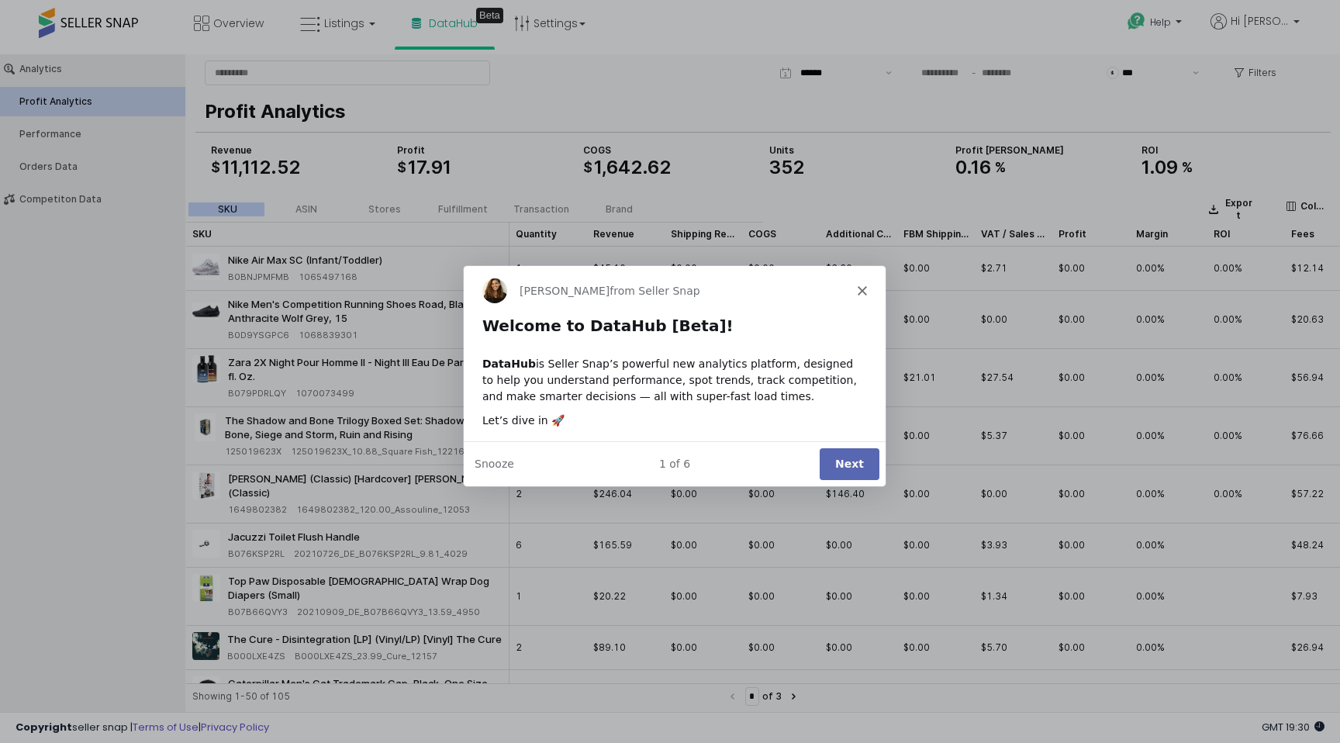
click at [857, 291] on icon "Close" at bounding box center [861, 289] width 9 height 9
